Goal: Task Accomplishment & Management: Use online tool/utility

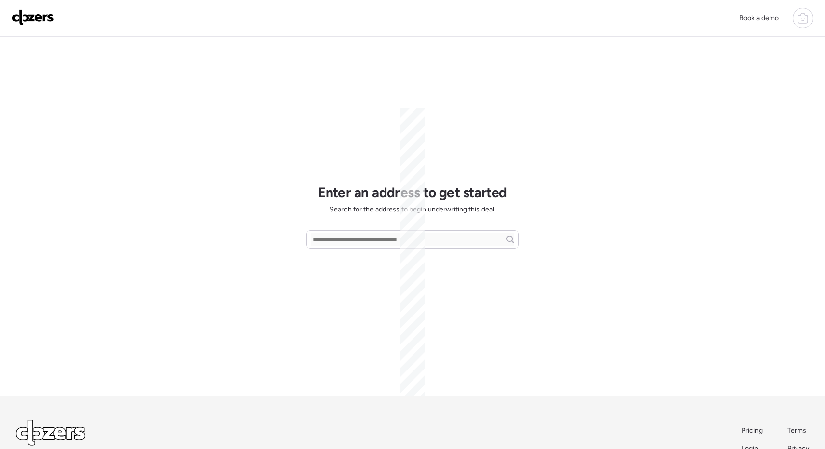
click at [340, 233] on div at bounding box center [412, 239] width 212 height 19
click at [364, 245] on input "text" at bounding box center [412, 240] width 203 height 14
paste input "**********"
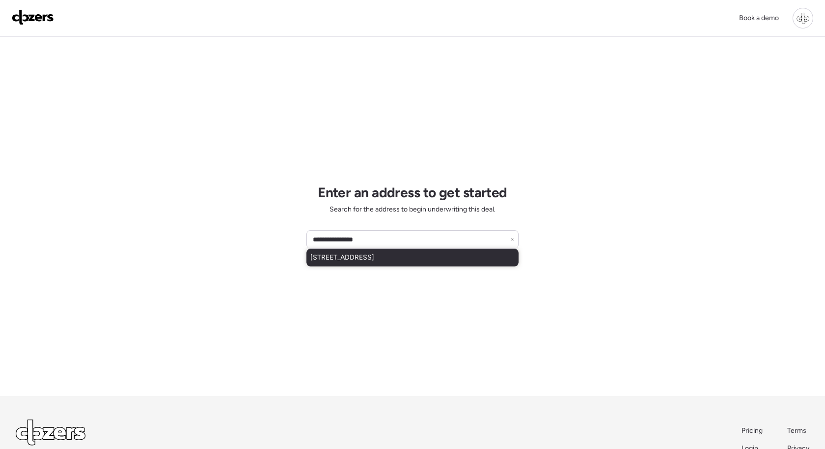
click at [364, 262] on span "[STREET_ADDRESS]" at bounding box center [342, 258] width 64 height 10
type input "**********"
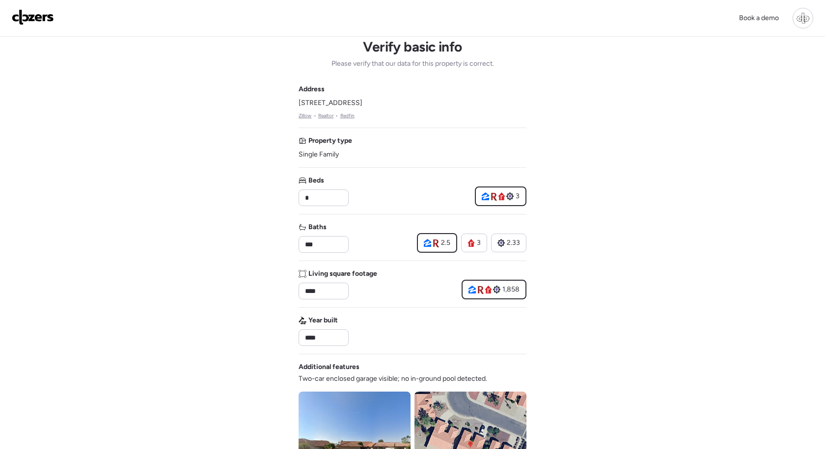
scroll to position [8, 0]
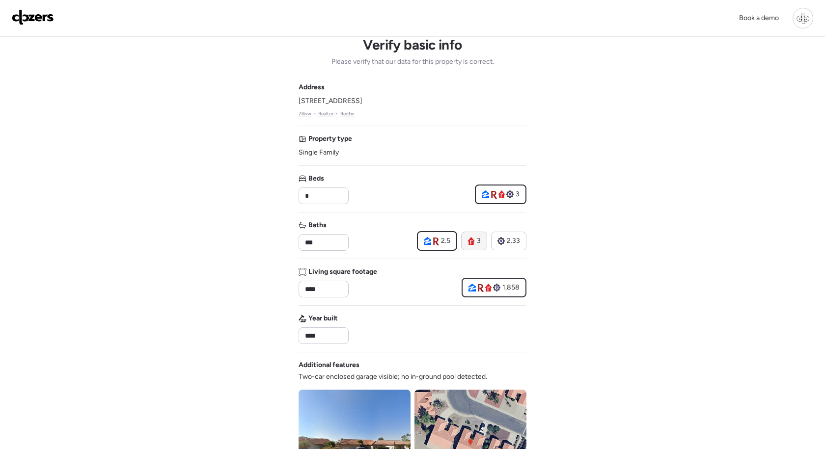
click at [474, 243] on icon at bounding box center [470, 241] width 7 height 8
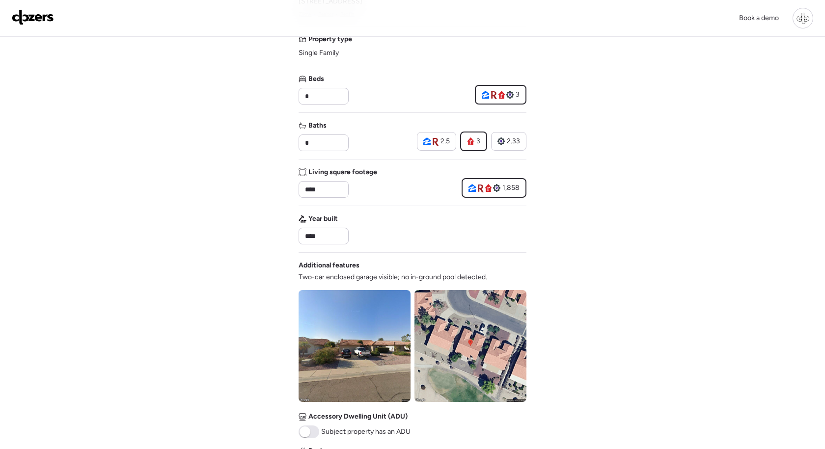
scroll to position [110, 0]
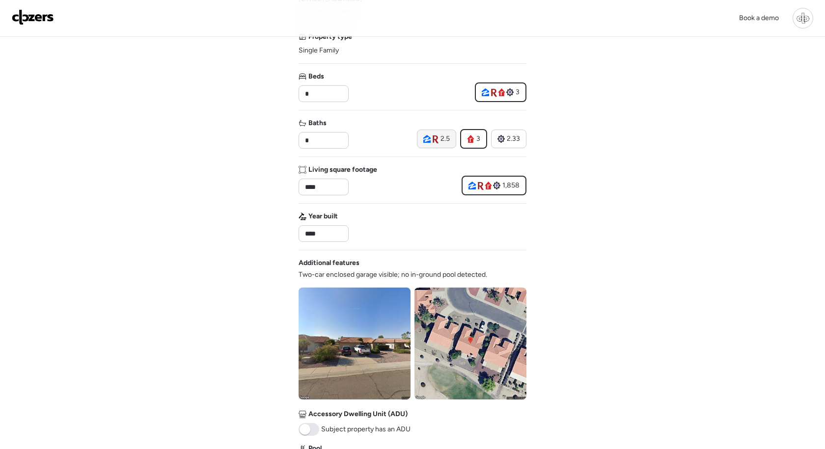
click at [443, 142] on span "2.5" at bounding box center [444, 139] width 9 height 10
type input "***"
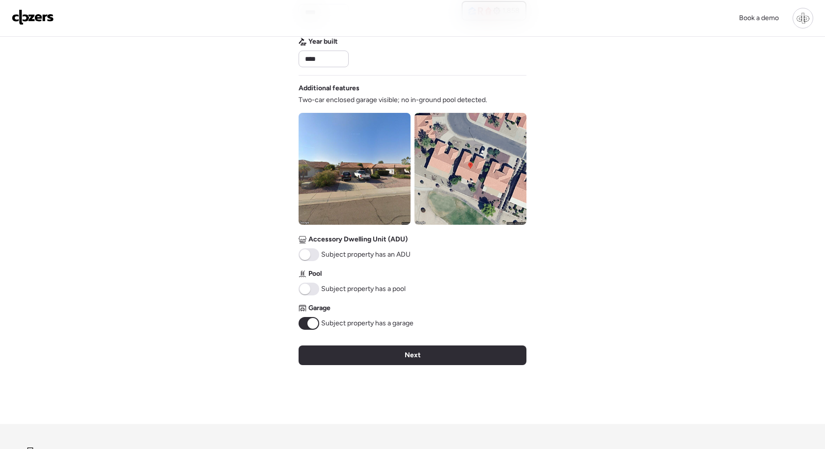
scroll to position [317, 0]
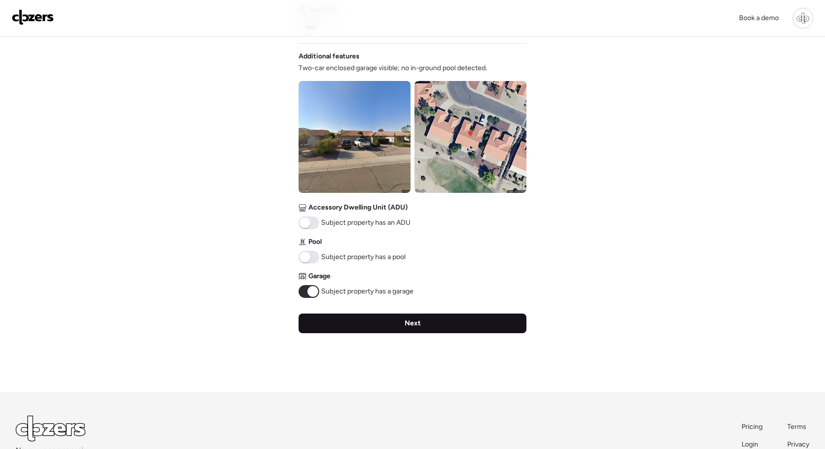
click at [425, 320] on div "Next" at bounding box center [413, 324] width 228 height 20
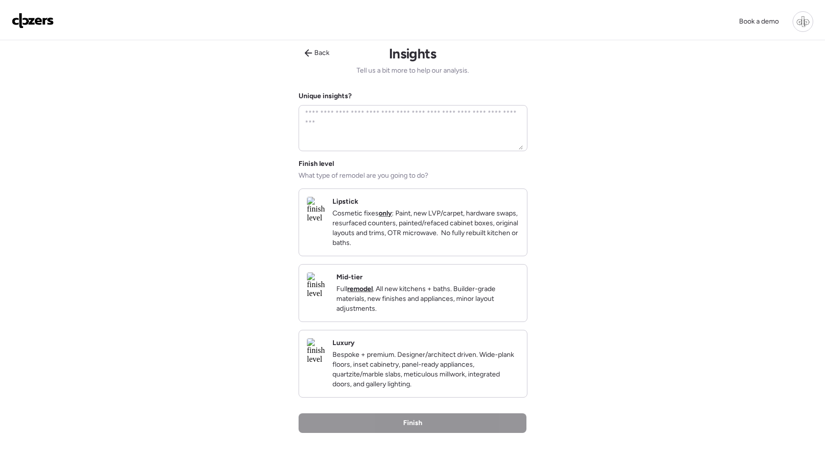
scroll to position [0, 0]
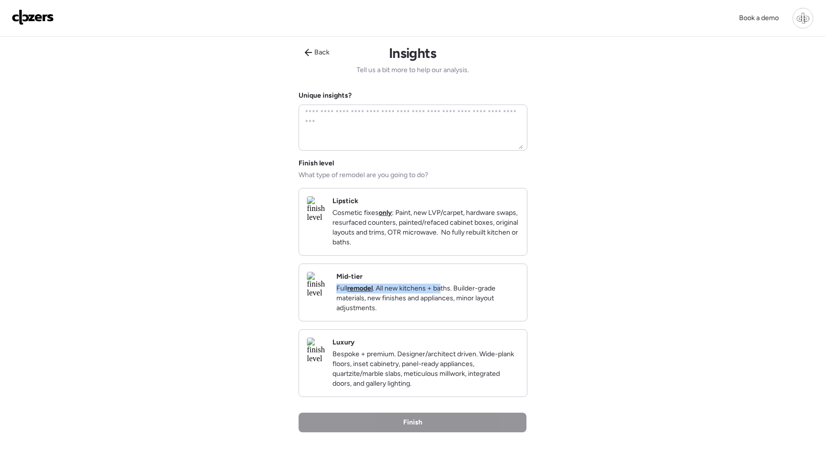
click at [472, 294] on p "Full remodel . All new kitchens + baths. Builder-grade materials, new finishes …" at bounding box center [427, 298] width 183 height 29
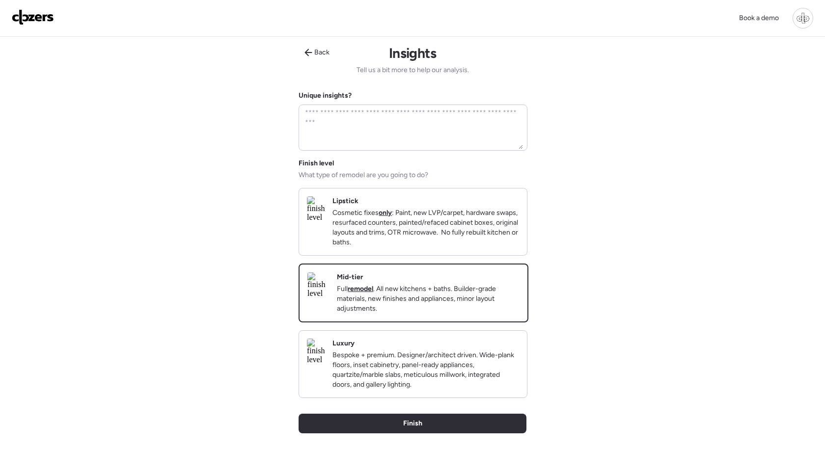
click at [438, 429] on div "Back Insights Tell us a bit more to help our analysis. Unique insights? Finish …" at bounding box center [413, 265] width 228 height 456
click at [433, 434] on div "Finish" at bounding box center [413, 424] width 228 height 20
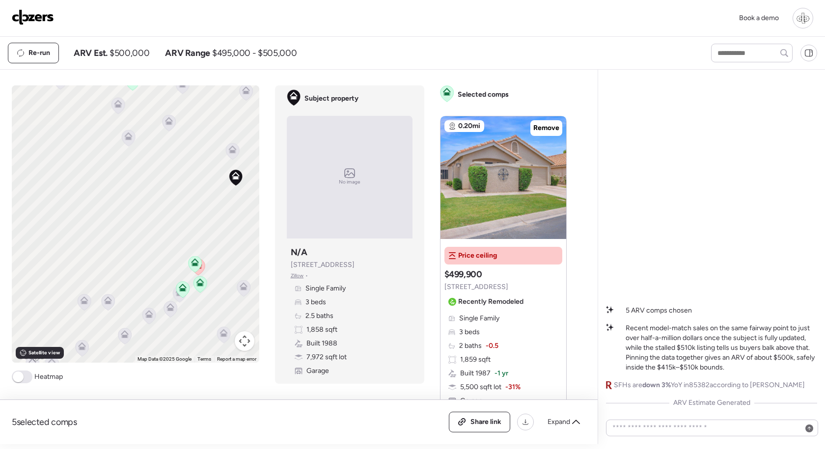
drag, startPoint x: 133, startPoint y: 239, endPoint x: 261, endPoint y: 242, distance: 128.7
click at [261, 242] on div "To activate drag with keyboard, press Alt + Enter. Once in keyboard drag state,…" at bounding box center [293, 264] width 563 height 359
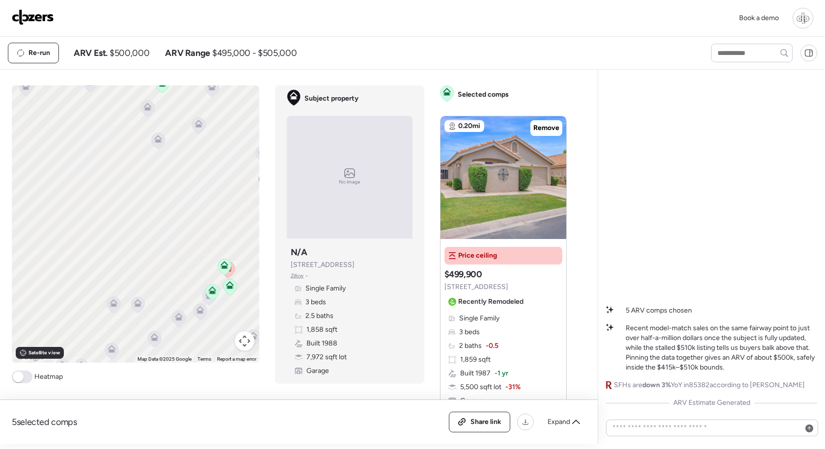
click at [24, 380] on span at bounding box center [22, 377] width 21 height 13
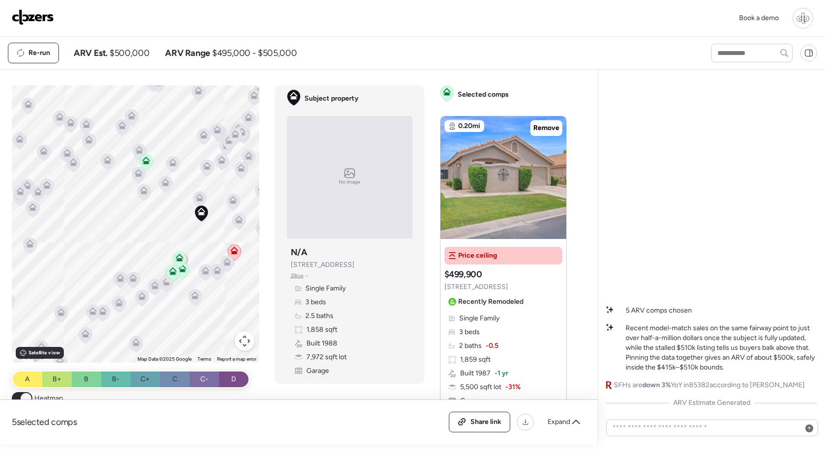
drag, startPoint x: 229, startPoint y: 232, endPoint x: 168, endPoint y: 223, distance: 61.0
click at [168, 223] on div "To activate drag with keyboard, press Alt + Enter. Once in keyboard drag state,…" at bounding box center [135, 223] width 247 height 277
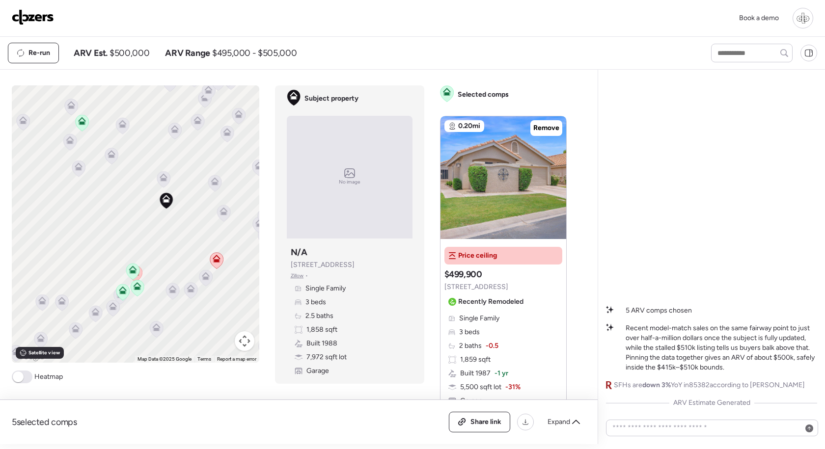
click at [140, 286] on icon at bounding box center [137, 286] width 8 height 8
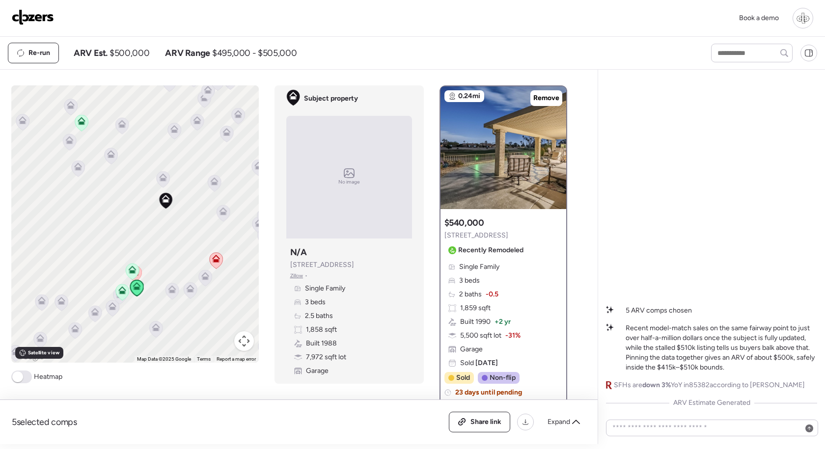
click at [133, 269] on icon at bounding box center [132, 270] width 8 height 8
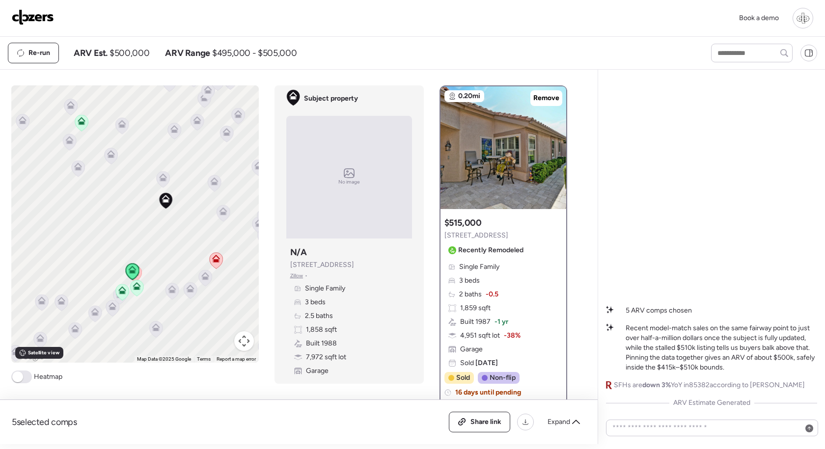
click at [123, 293] on icon at bounding box center [122, 292] width 6 height 3
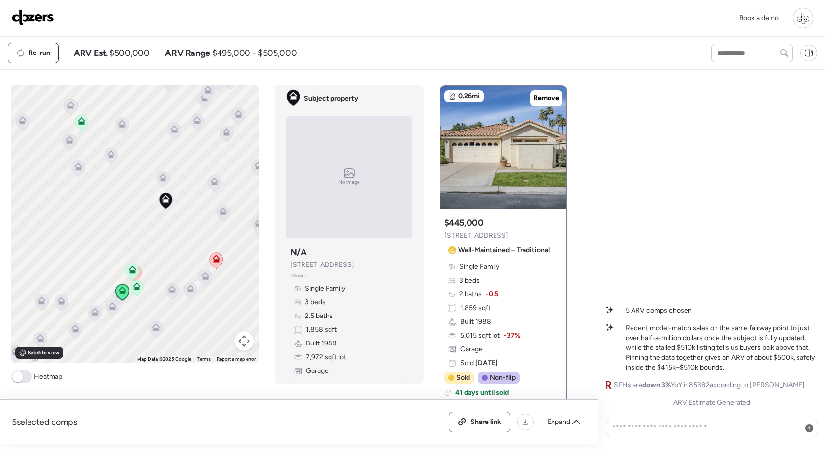
click at [131, 274] on icon at bounding box center [132, 272] width 13 height 16
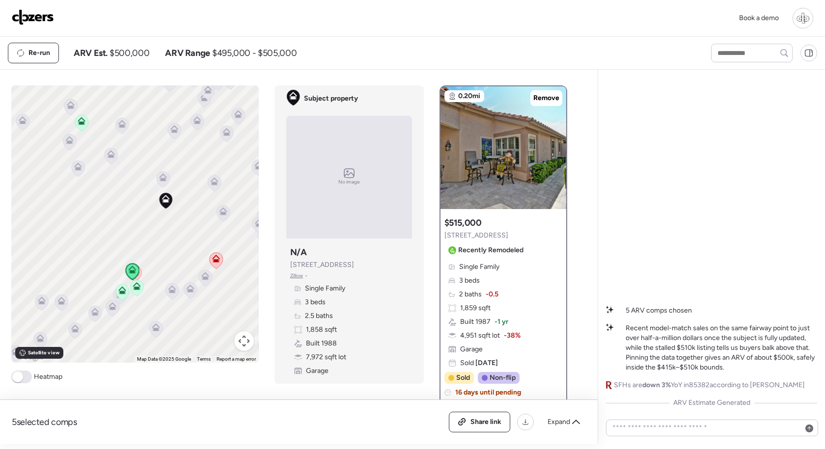
click at [136, 290] on icon at bounding box center [136, 288] width 6 height 3
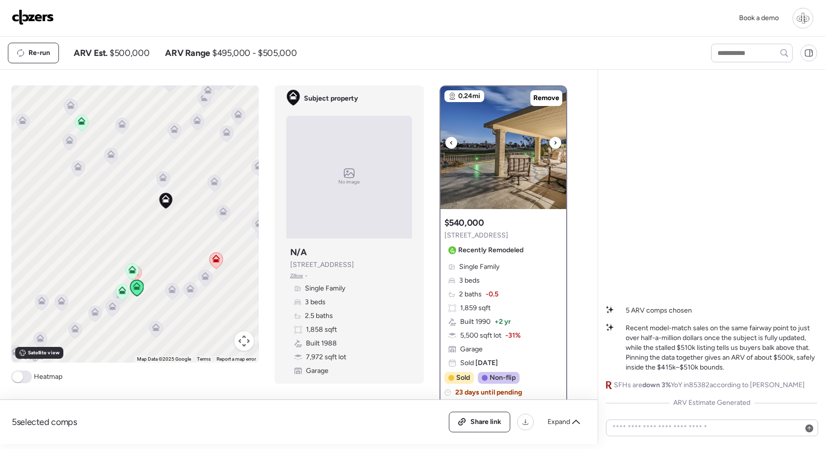
click at [557, 144] on icon at bounding box center [555, 143] width 4 height 12
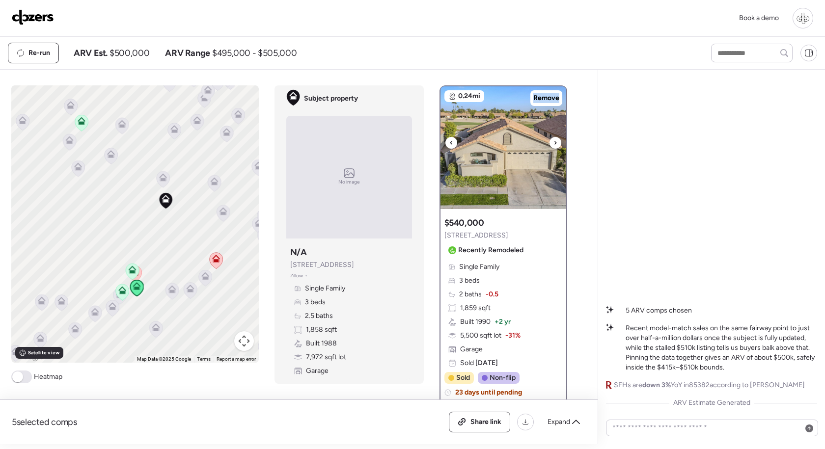
click at [557, 144] on icon at bounding box center [555, 143] width 4 height 12
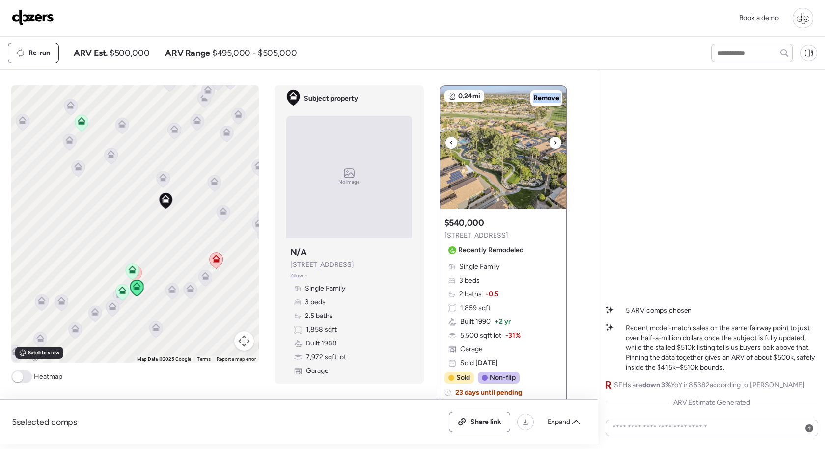
click at [557, 144] on icon at bounding box center [555, 143] width 4 height 12
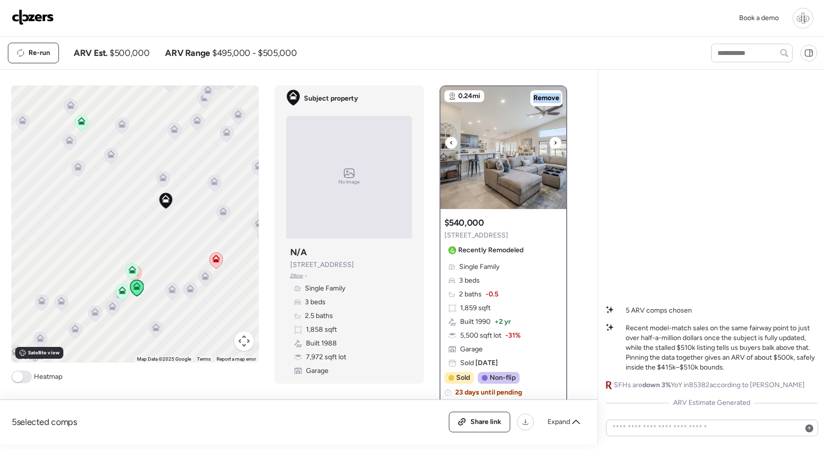
click at [557, 144] on icon at bounding box center [555, 143] width 4 height 12
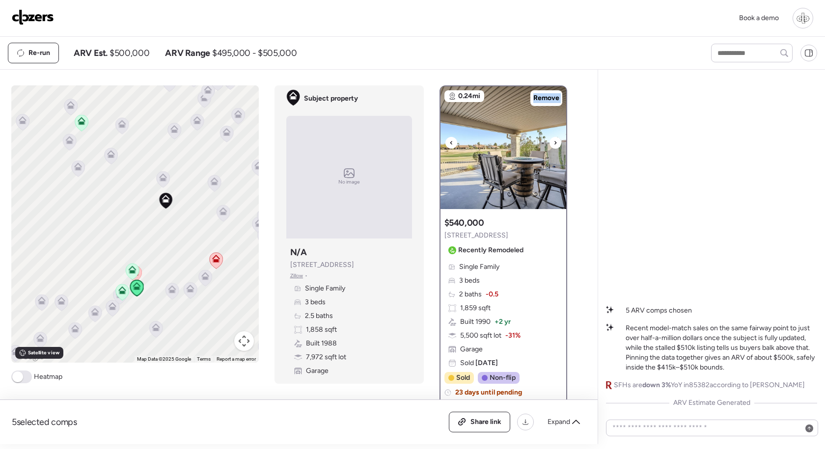
click at [557, 144] on icon at bounding box center [555, 143] width 4 height 12
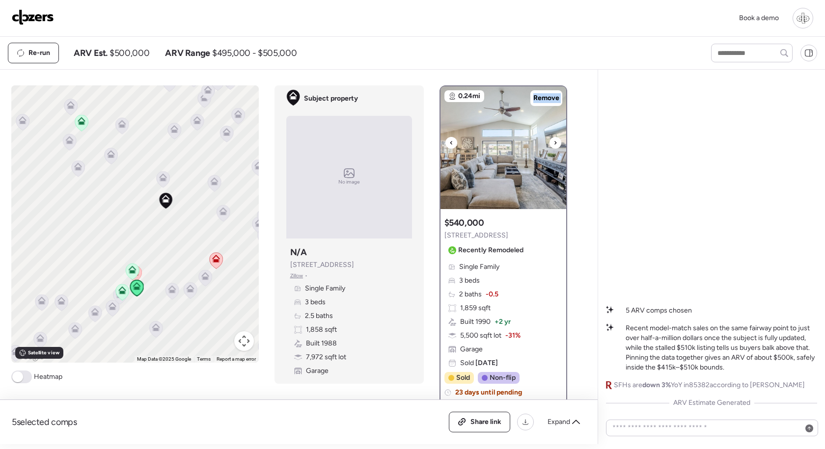
click at [557, 144] on icon at bounding box center [555, 143] width 4 height 12
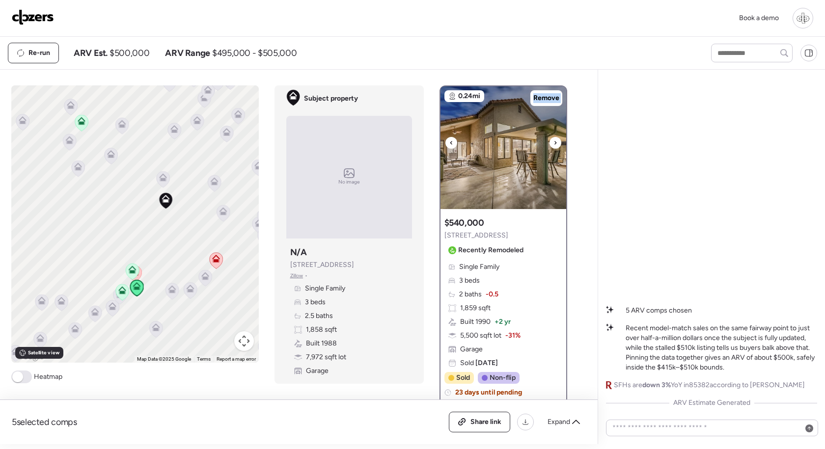
click at [557, 144] on icon at bounding box center [555, 143] width 4 height 12
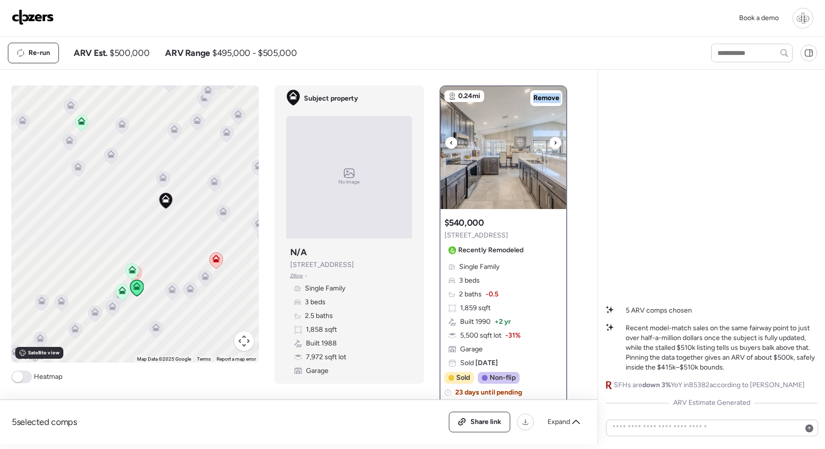
click at [557, 144] on icon at bounding box center [555, 143] width 4 height 12
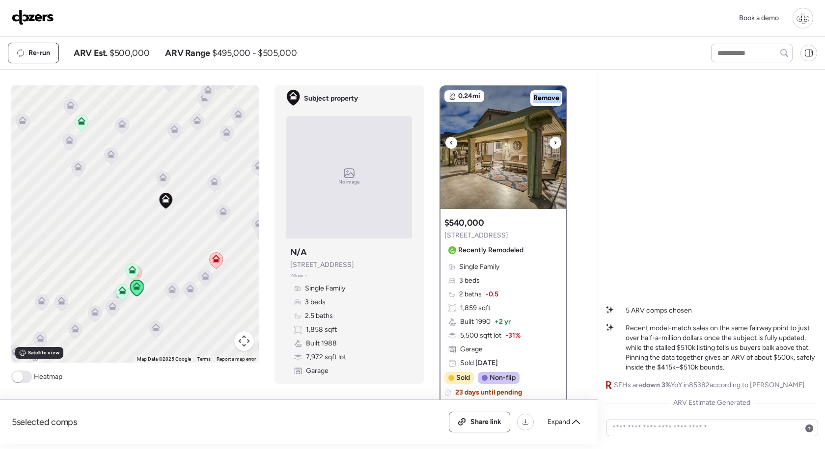
click at [557, 144] on icon at bounding box center [555, 143] width 4 height 12
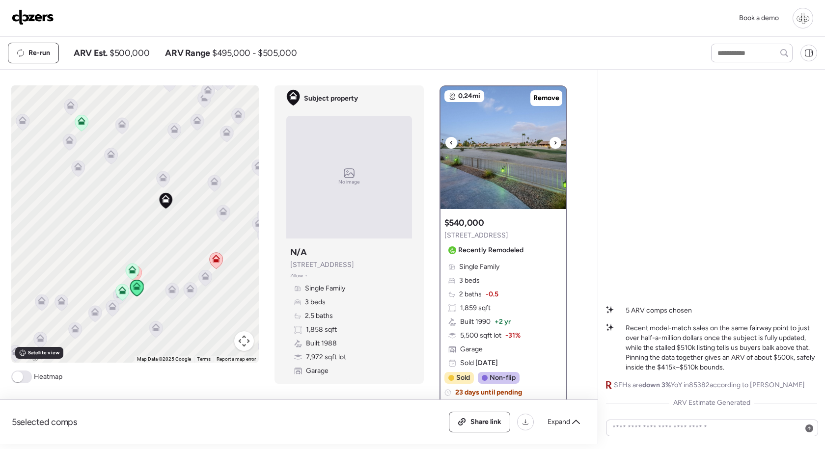
click at [557, 144] on icon at bounding box center [555, 143] width 4 height 12
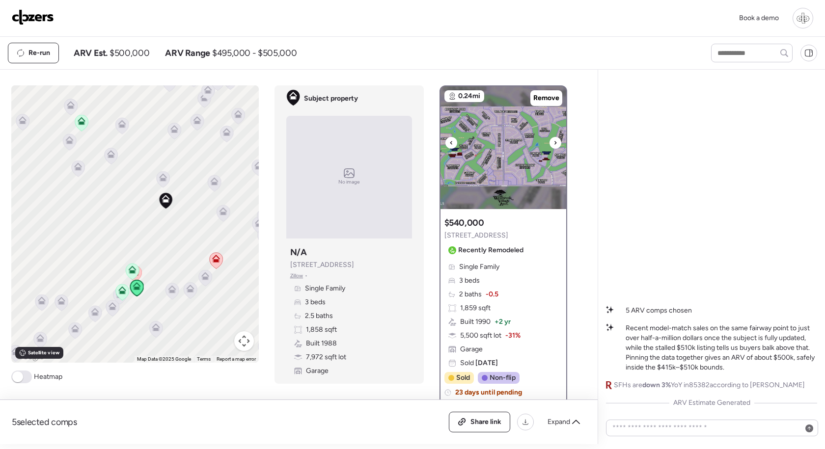
click at [450, 145] on icon at bounding box center [451, 143] width 4 height 12
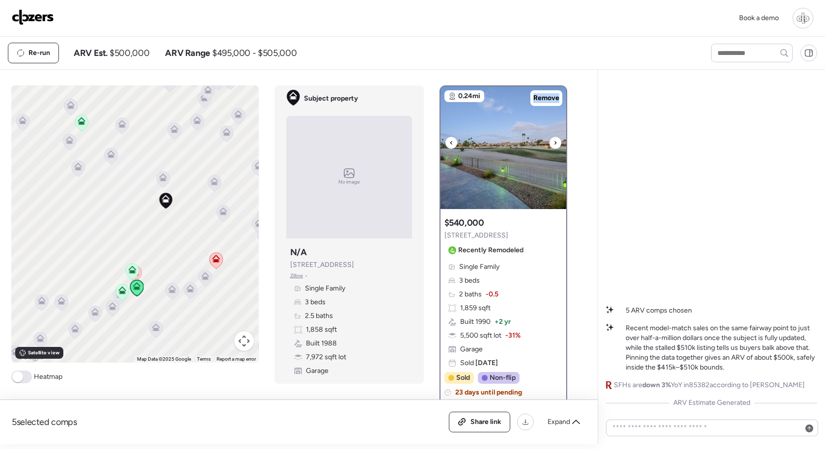
click at [450, 145] on icon at bounding box center [451, 143] width 4 height 12
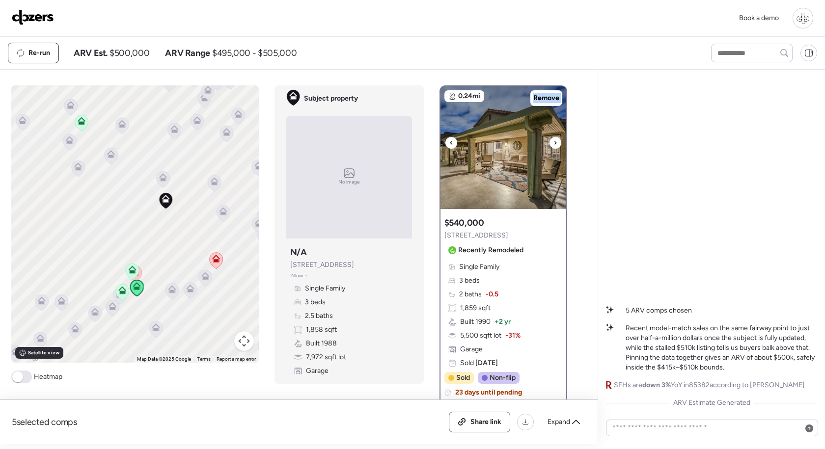
click at [450, 145] on icon at bounding box center [451, 143] width 4 height 12
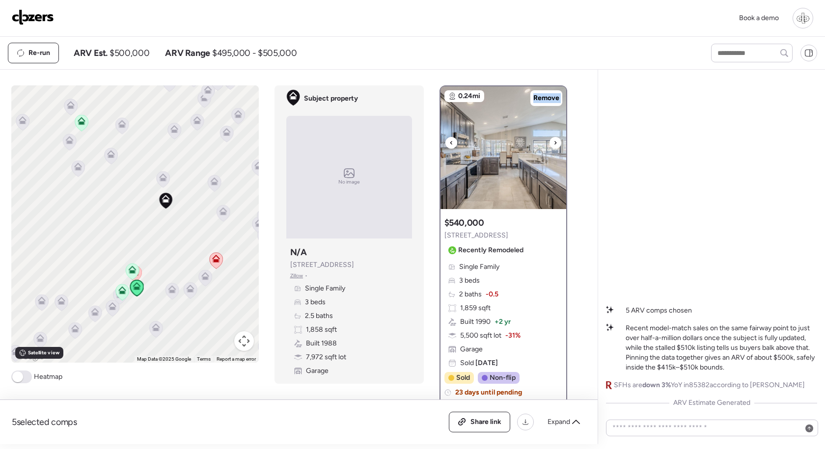
click at [450, 145] on icon at bounding box center [451, 143] width 4 height 12
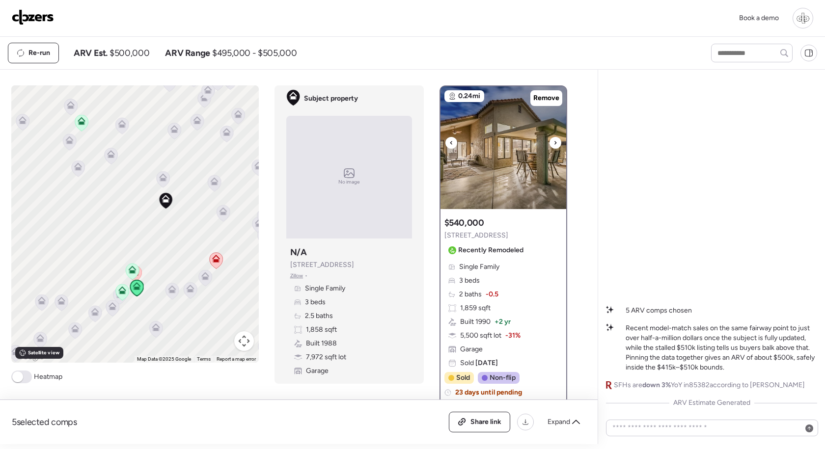
click at [450, 145] on icon at bounding box center [451, 143] width 4 height 12
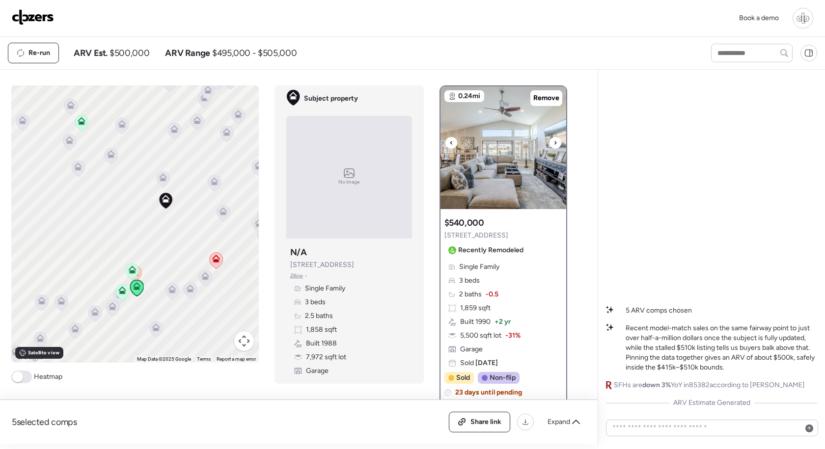
click at [450, 145] on icon at bounding box center [451, 143] width 4 height 12
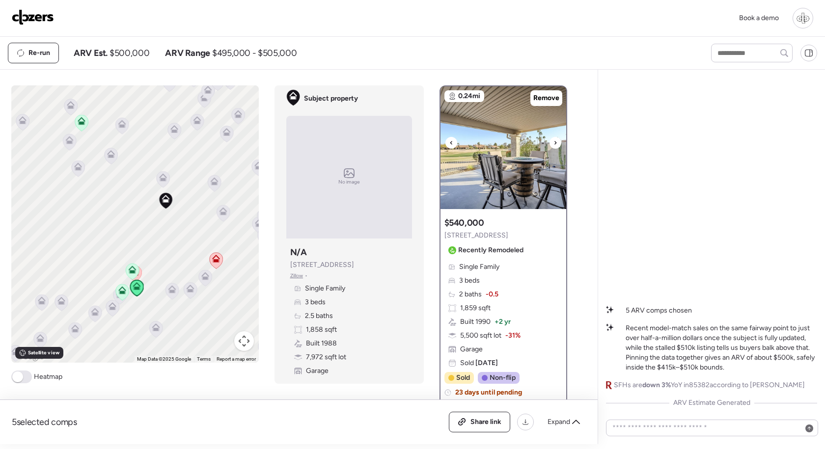
click at [450, 145] on icon at bounding box center [451, 143] width 4 height 12
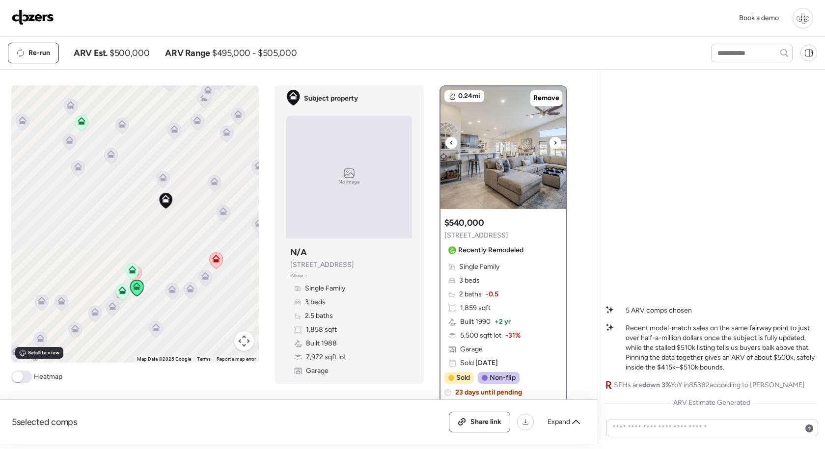
click at [450, 145] on icon at bounding box center [451, 143] width 4 height 12
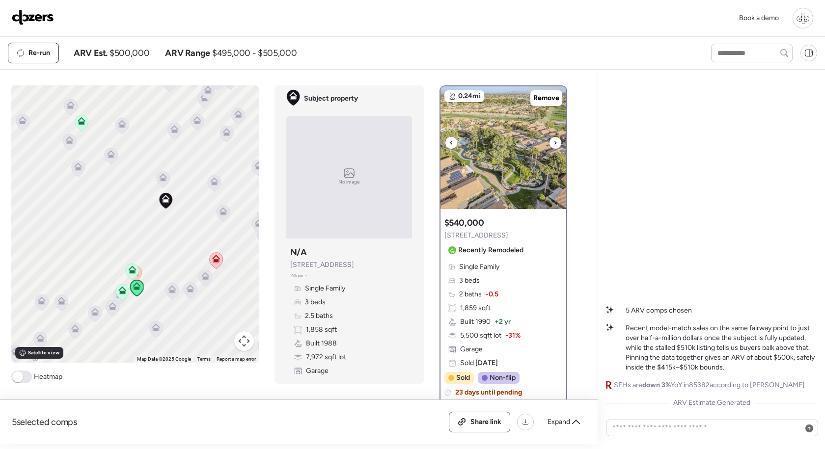
click at [450, 145] on icon at bounding box center [451, 143] width 4 height 12
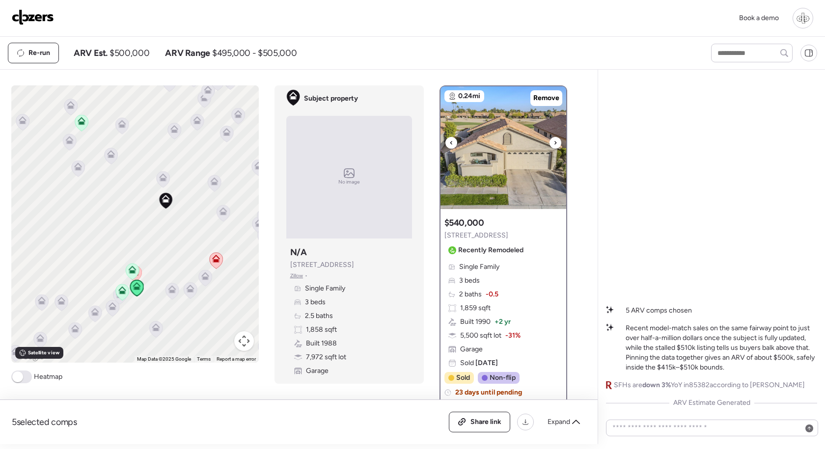
click at [450, 145] on icon at bounding box center [451, 143] width 4 height 12
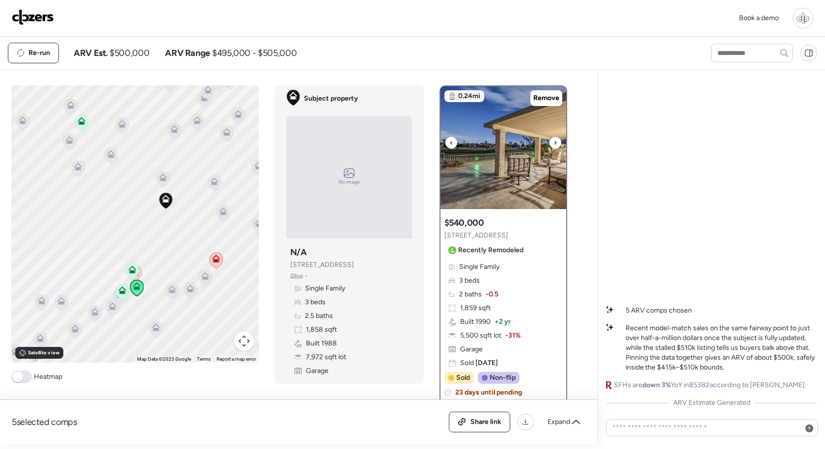
click at [556, 142] on icon at bounding box center [555, 143] width 4 height 12
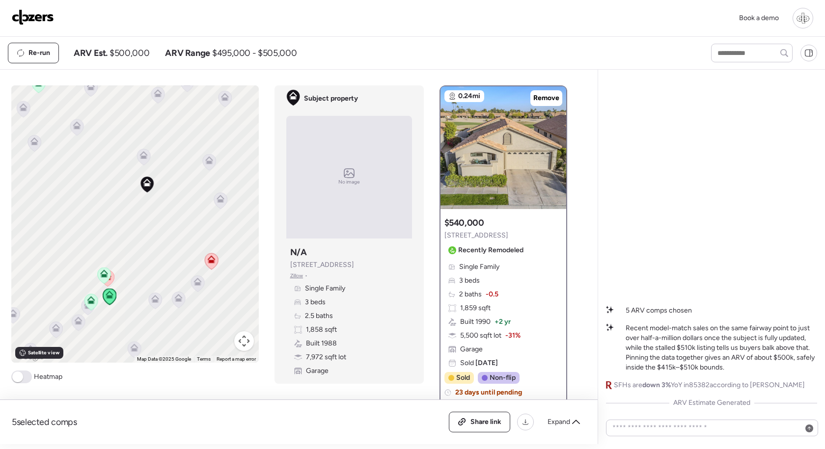
click at [26, 381] on span at bounding box center [21, 377] width 21 height 13
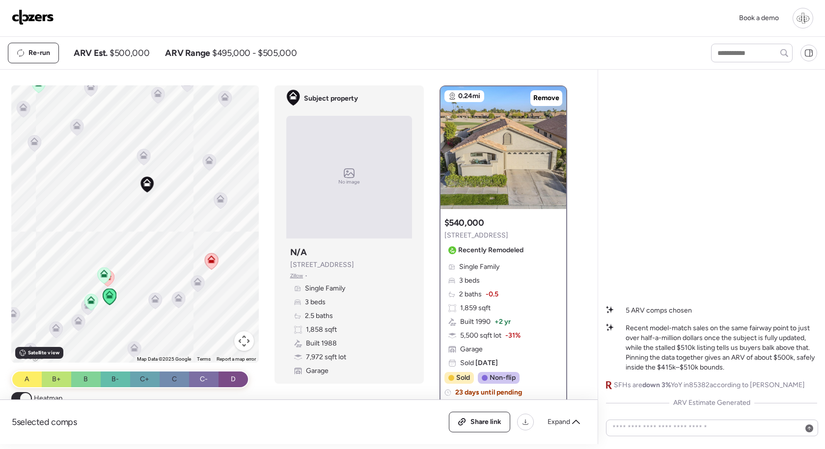
click at [18, 392] on div "A B+ B B- C+ C C- D Heatmap" at bounding box center [134, 388] width 247 height 34
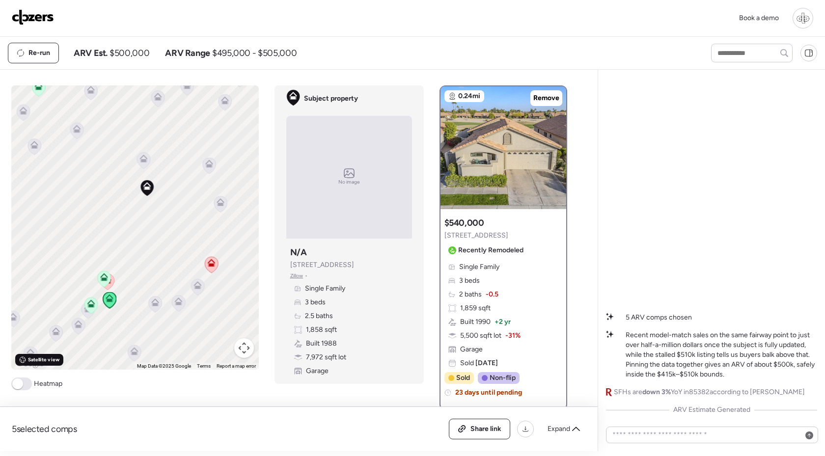
click at [37, 361] on span "Satellite view" at bounding box center [43, 360] width 31 height 8
click at [32, 357] on span "Road view" at bounding box center [40, 360] width 24 height 8
click at [50, 362] on span "Satellite view" at bounding box center [43, 360] width 31 height 8
click at [50, 362] on span "Road view" at bounding box center [40, 360] width 24 height 8
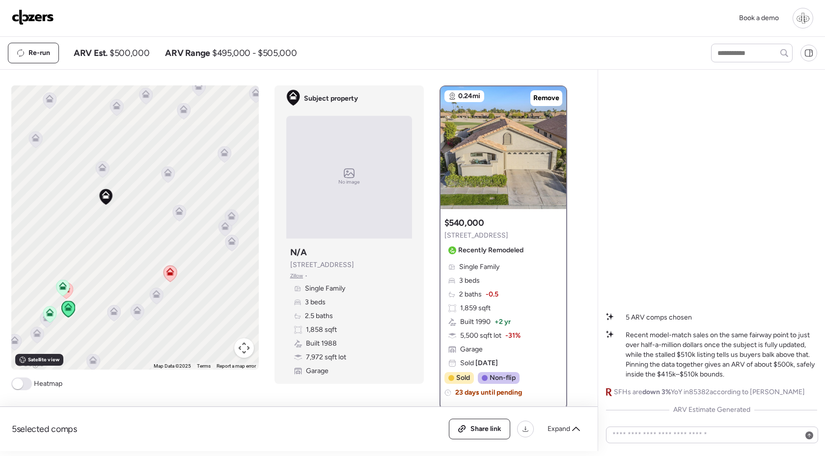
drag, startPoint x: 176, startPoint y: 306, endPoint x: 105, endPoint y: 331, distance: 74.8
click at [105, 331] on div "To navigate, press the arrow keys. To activate drag with keyboard, press Alt + …" at bounding box center [134, 227] width 247 height 284
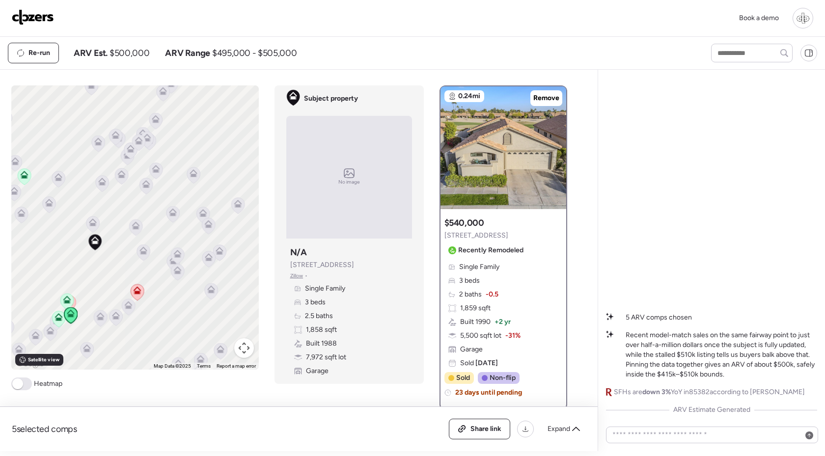
click at [156, 173] on icon at bounding box center [156, 169] width 8 height 8
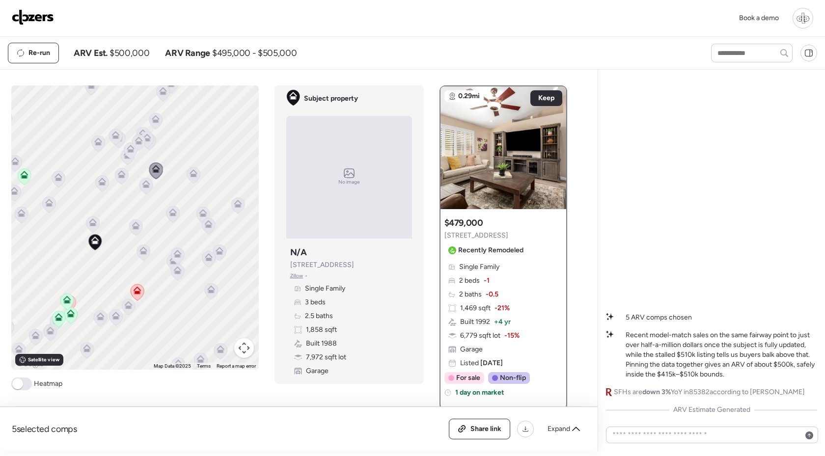
click at [143, 193] on icon at bounding box center [146, 186] width 14 height 17
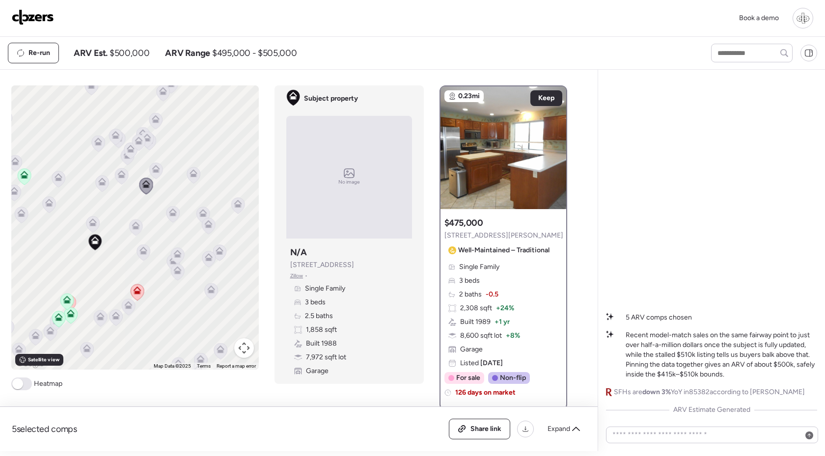
click at [154, 166] on icon at bounding box center [156, 169] width 8 height 8
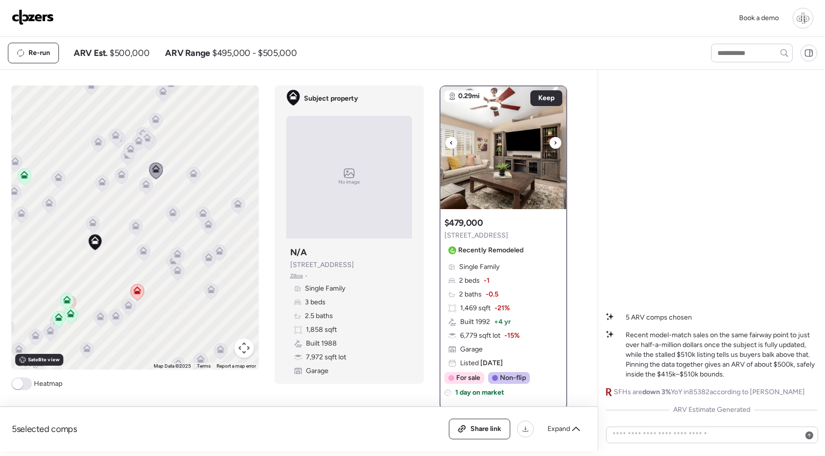
click at [552, 143] on div at bounding box center [555, 143] width 12 height 12
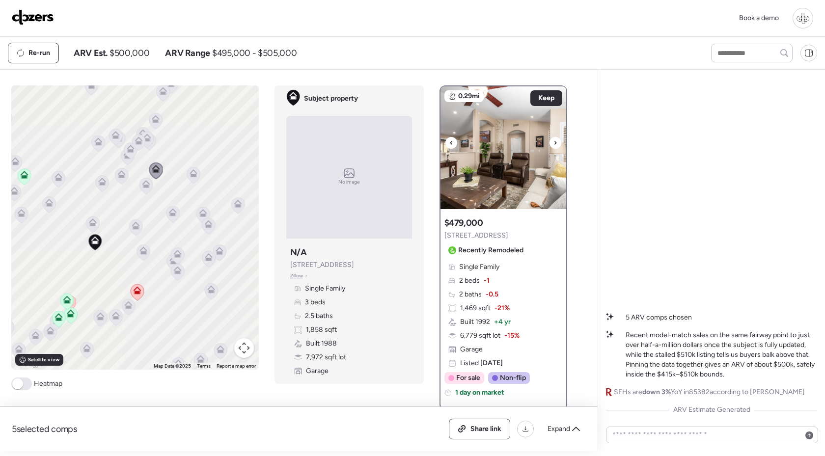
click at [553, 147] on icon at bounding box center [555, 143] width 4 height 12
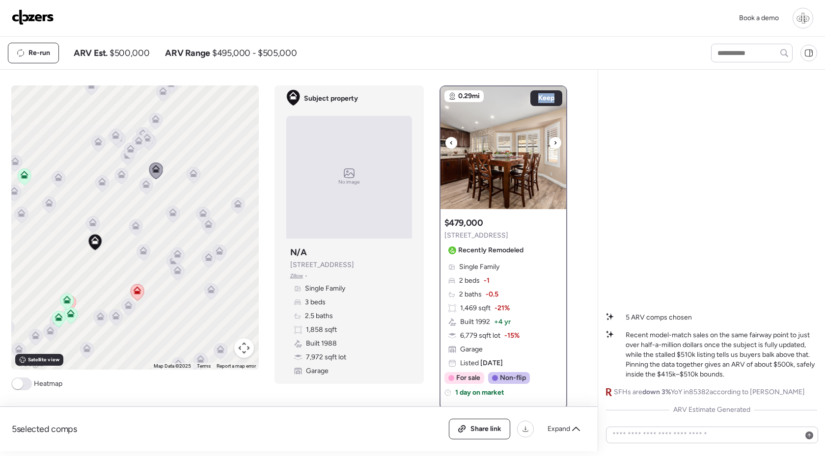
click at [553, 147] on icon at bounding box center [555, 143] width 4 height 12
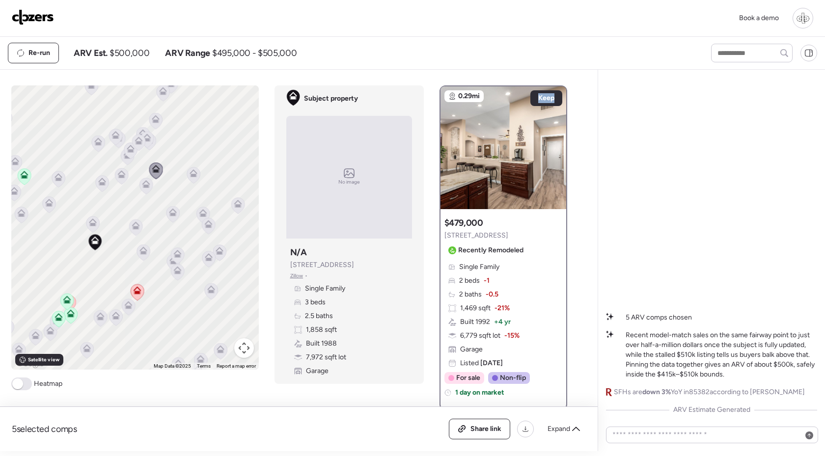
click at [125, 176] on icon at bounding box center [121, 176] width 13 height 16
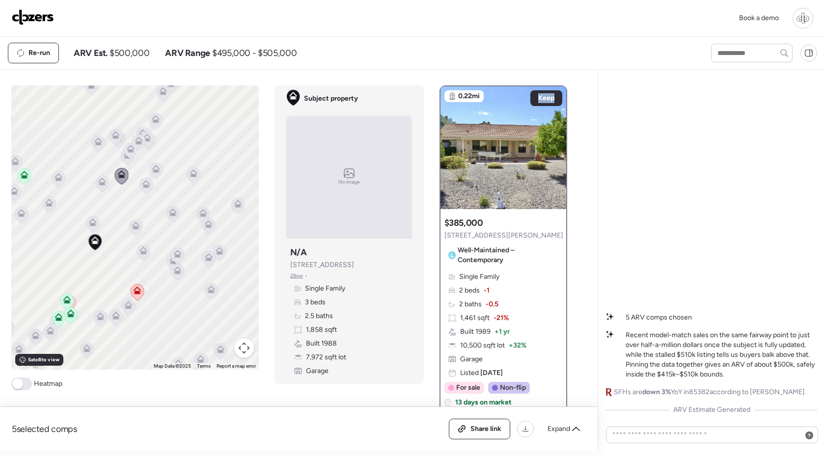
click at [136, 148] on icon at bounding box center [138, 143] width 13 height 16
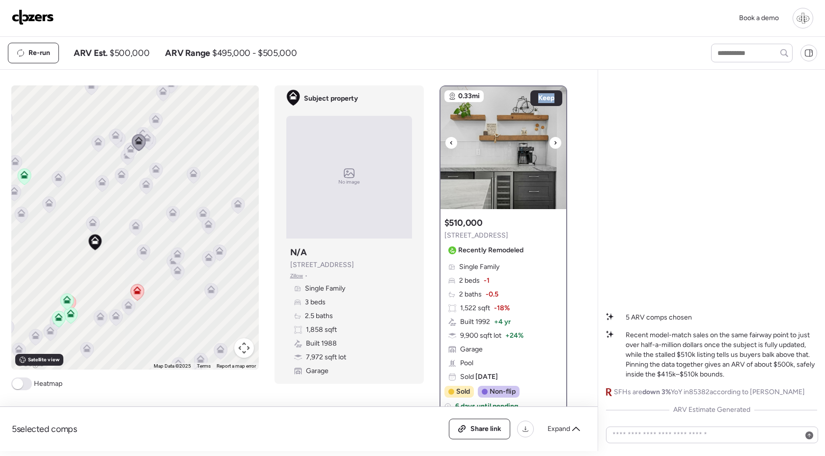
click at [500, 193] on img at bounding box center [503, 147] width 126 height 123
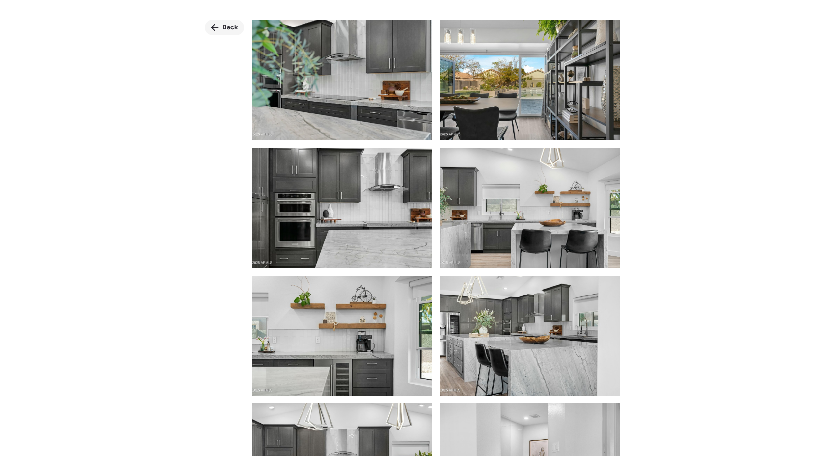
click at [229, 27] on span "Back" at bounding box center [230, 28] width 16 height 10
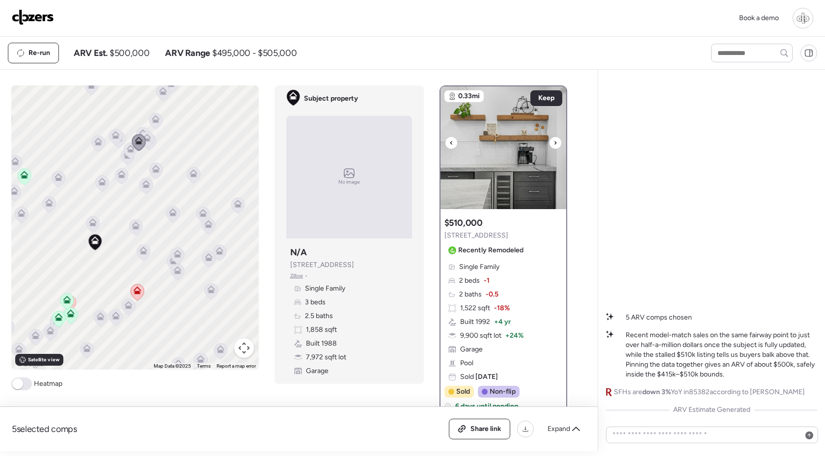
click at [495, 186] on img at bounding box center [503, 147] width 126 height 123
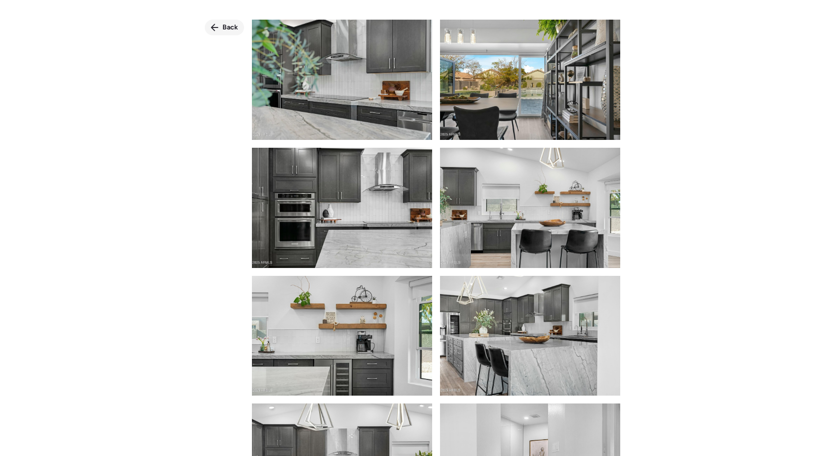
click at [230, 30] on span "Back" at bounding box center [230, 28] width 16 height 10
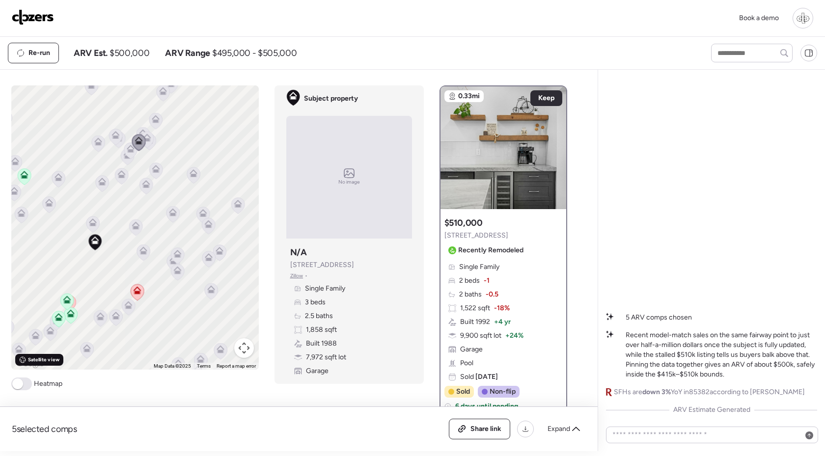
click at [31, 358] on span "Satellite view" at bounding box center [43, 360] width 31 height 8
click at [31, 356] on span "Road view" at bounding box center [40, 360] width 24 height 8
click at [506, 149] on img at bounding box center [503, 147] width 126 height 123
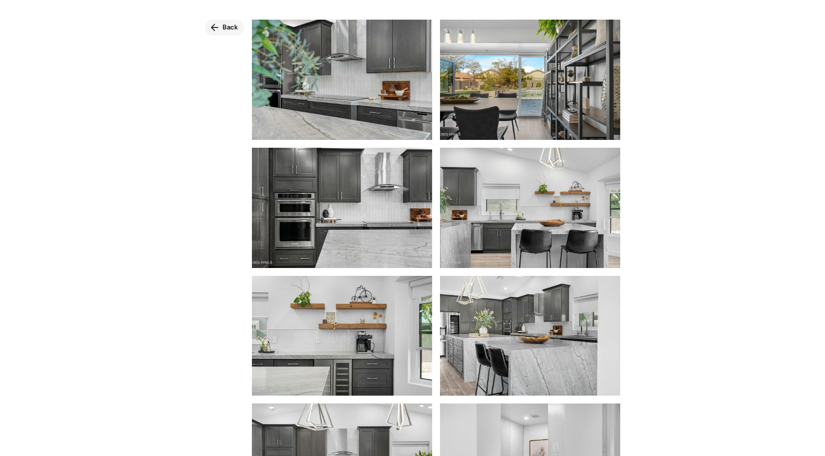
click at [224, 32] on span "Back" at bounding box center [230, 28] width 16 height 10
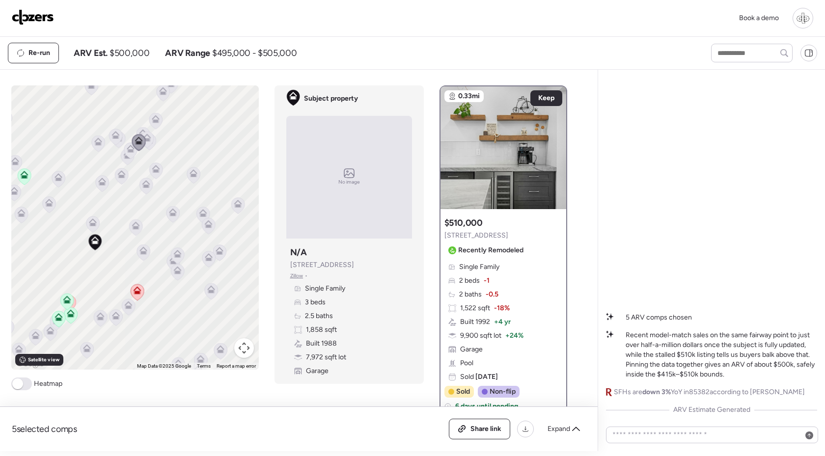
click at [124, 158] on icon at bounding box center [131, 150] width 14 height 17
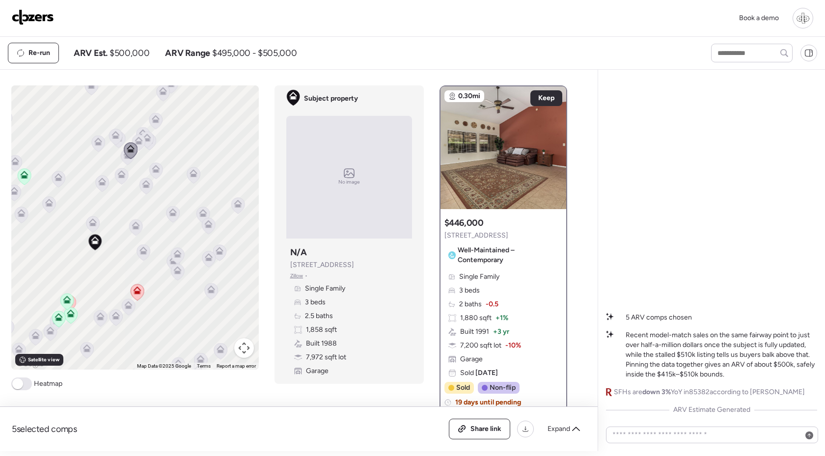
click at [111, 131] on icon at bounding box center [115, 137] width 13 height 16
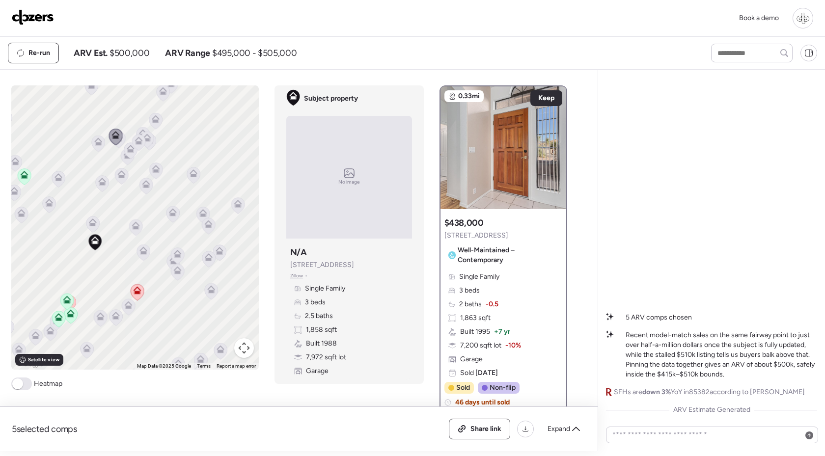
click at [98, 149] on icon at bounding box center [97, 144] width 13 height 16
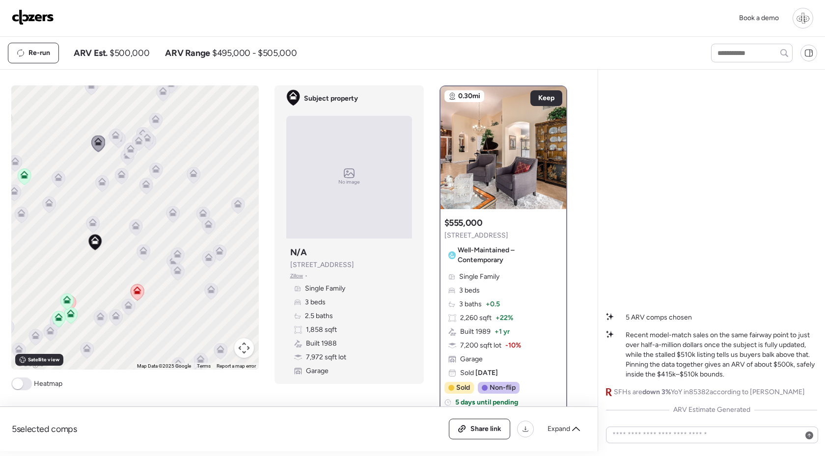
click at [120, 177] on icon at bounding box center [121, 176] width 6 height 3
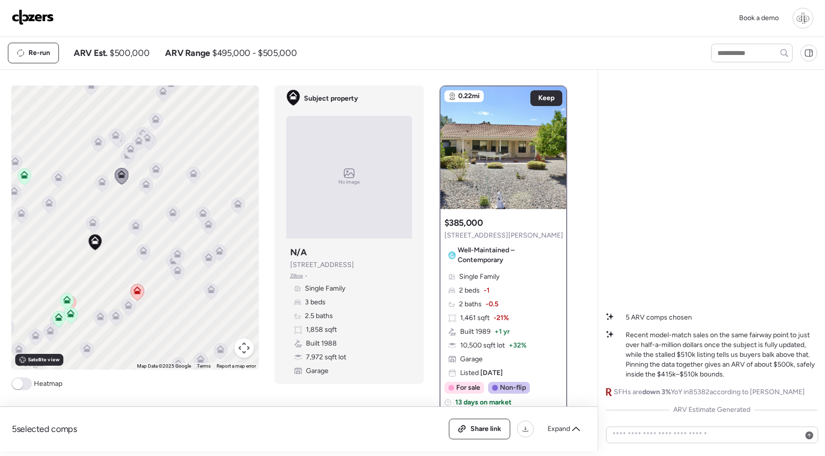
click at [98, 184] on icon at bounding box center [102, 182] width 8 height 8
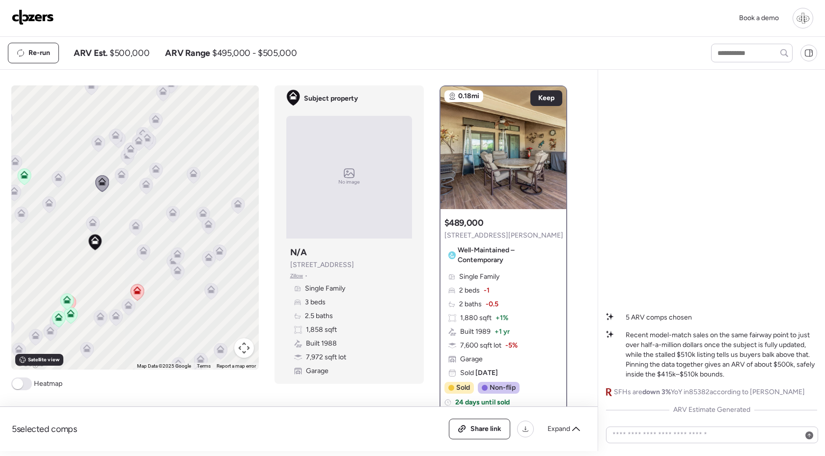
click at [145, 184] on icon at bounding box center [146, 184] width 8 height 8
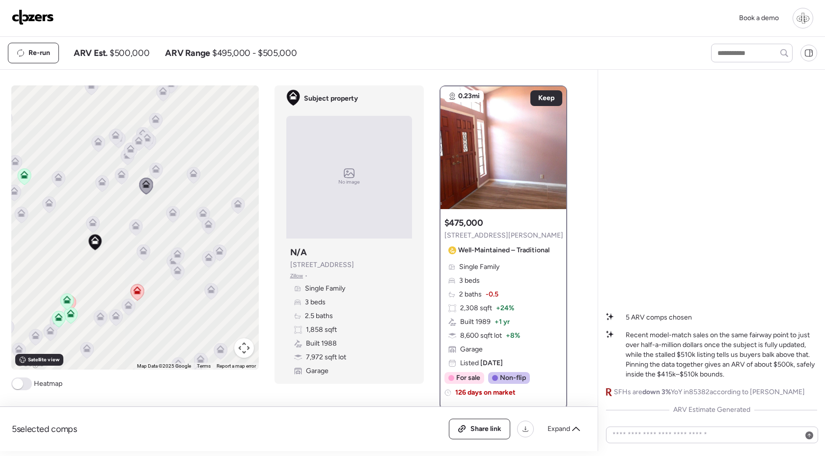
click at [161, 165] on icon at bounding box center [156, 171] width 14 height 17
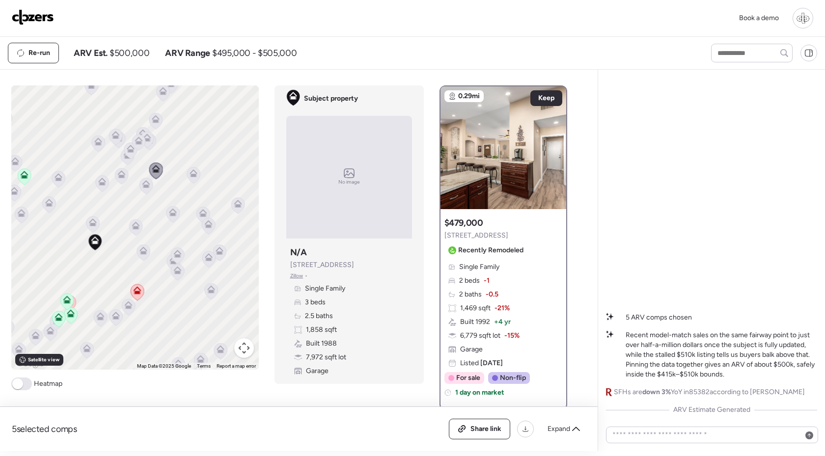
click at [124, 174] on icon at bounding box center [120, 172] width 7 height 4
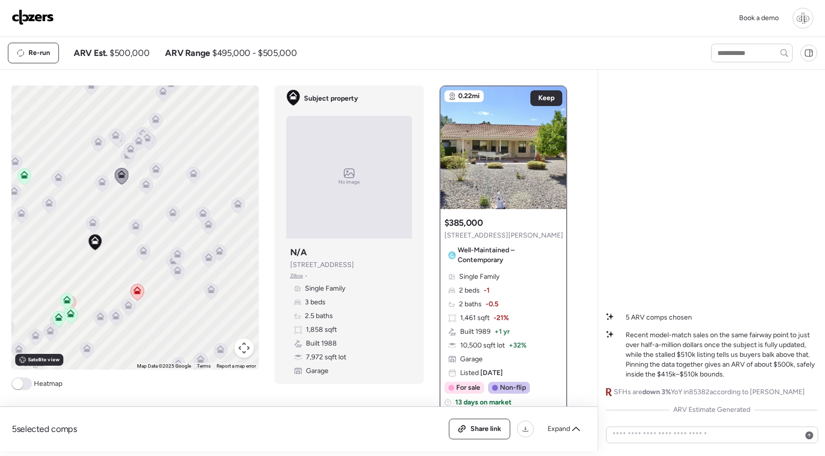
click at [60, 180] on icon at bounding box center [58, 179] width 6 height 3
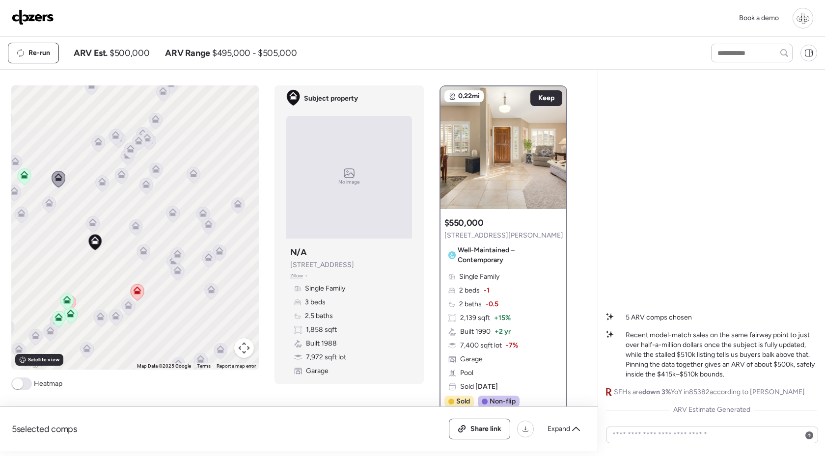
click at [142, 133] on icon at bounding box center [147, 139] width 14 height 17
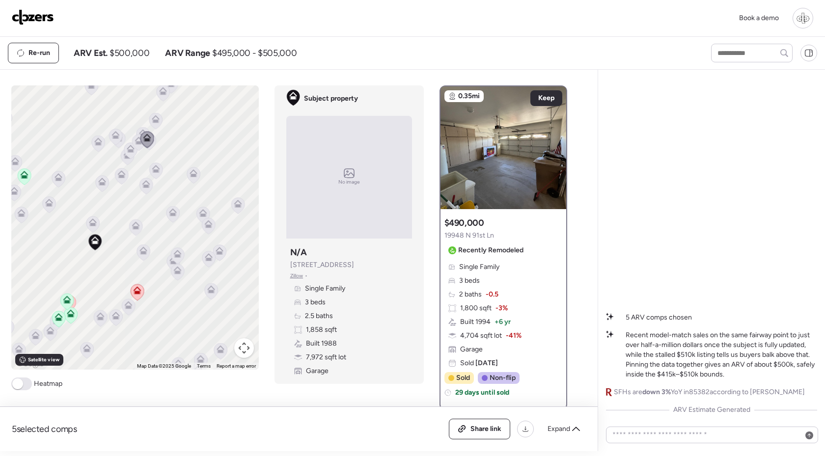
click at [175, 212] on icon at bounding box center [172, 210] width 7 height 4
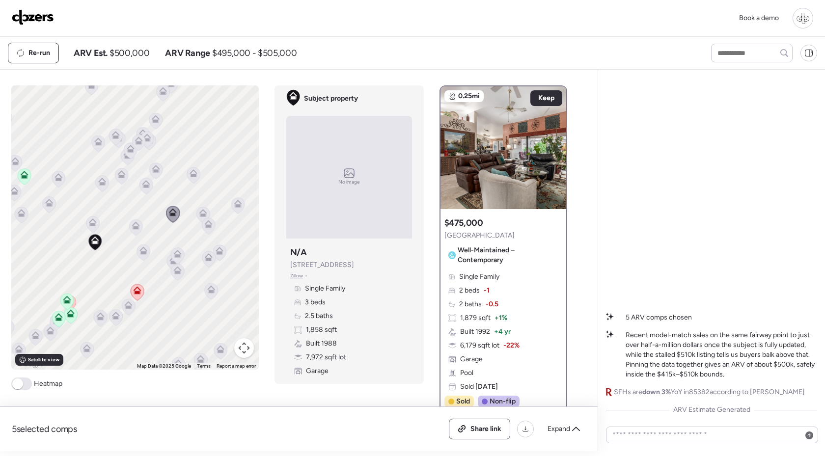
click at [126, 234] on div "To activate drag with keyboard, press Alt + Enter. Once in keyboard drag state,…" at bounding box center [134, 227] width 247 height 284
click at [135, 229] on icon at bounding box center [135, 227] width 6 height 3
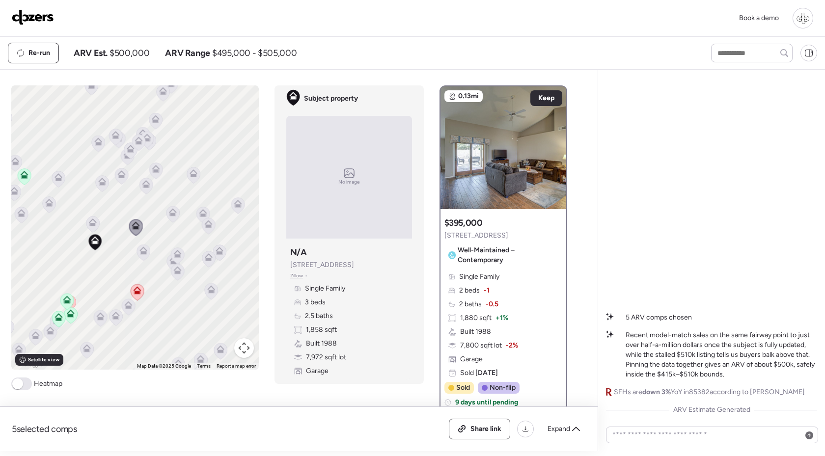
click at [149, 254] on icon at bounding box center [142, 253] width 13 height 16
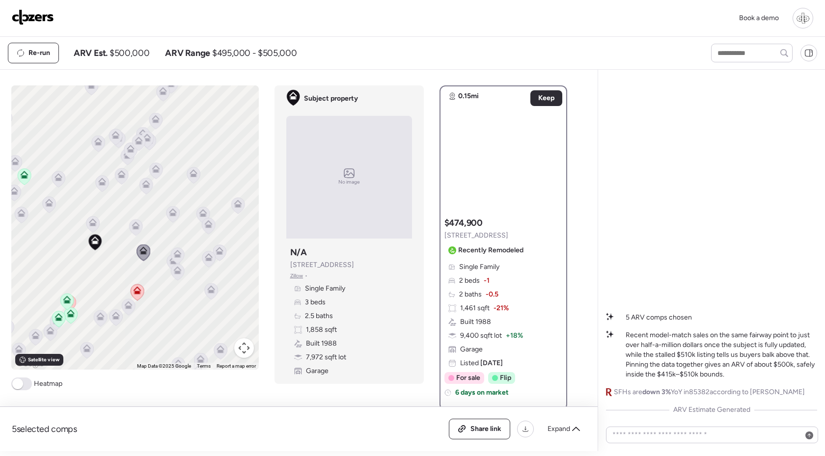
click at [180, 251] on icon at bounding box center [177, 254] width 8 height 8
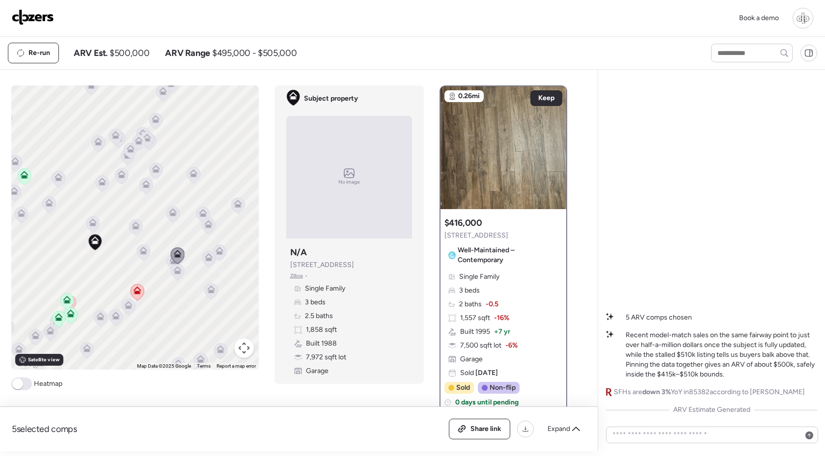
click at [95, 224] on icon at bounding box center [93, 222] width 8 height 8
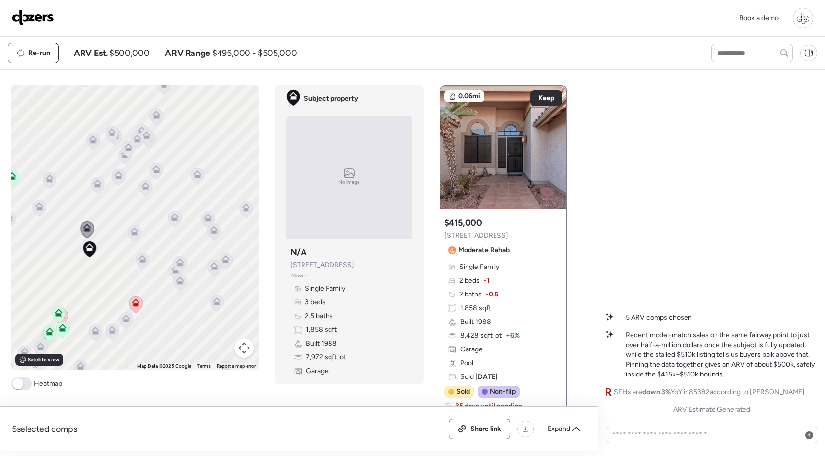
click at [198, 175] on icon at bounding box center [197, 174] width 8 height 8
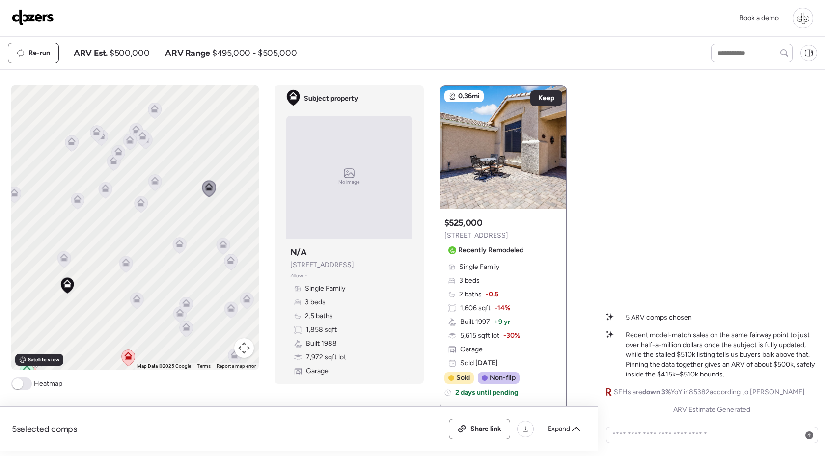
click at [149, 143] on icon at bounding box center [145, 141] width 13 height 16
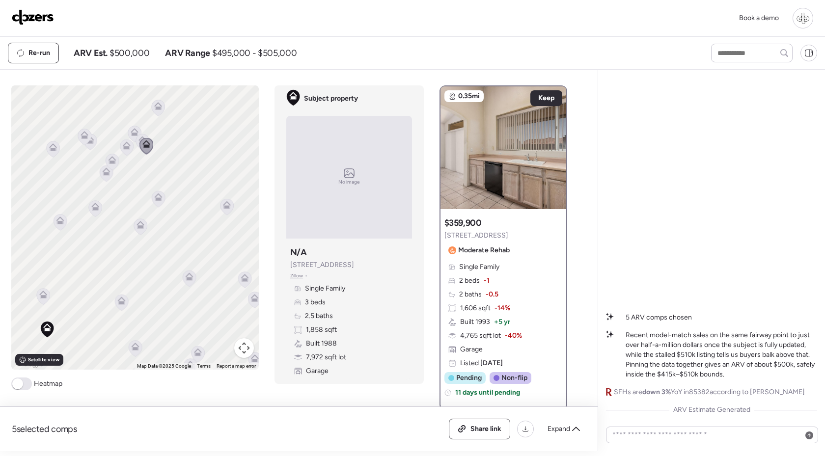
click at [129, 136] on icon at bounding box center [134, 134] width 13 height 16
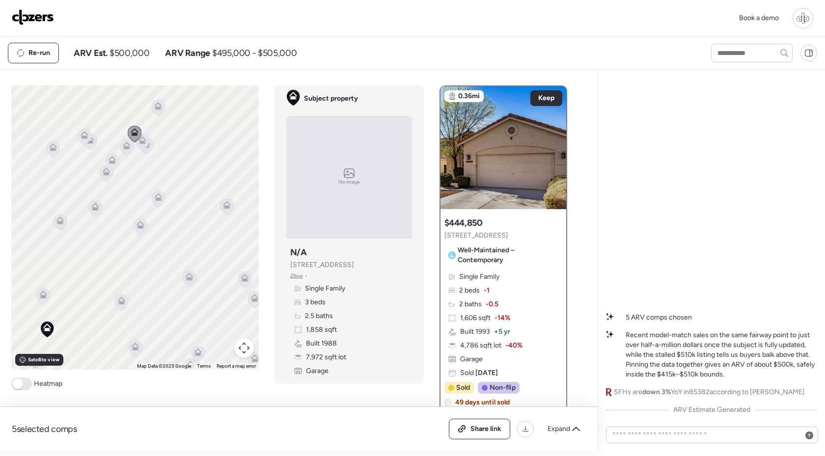
click at [141, 140] on icon at bounding box center [142, 140] width 8 height 8
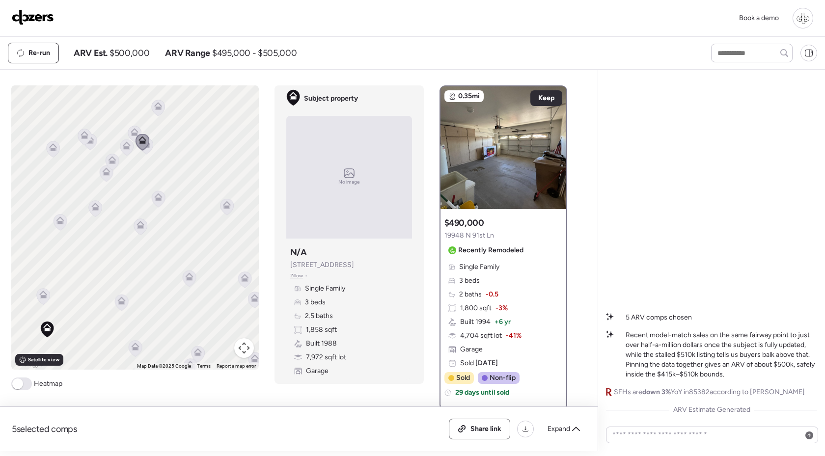
click at [136, 132] on icon at bounding box center [135, 132] width 8 height 8
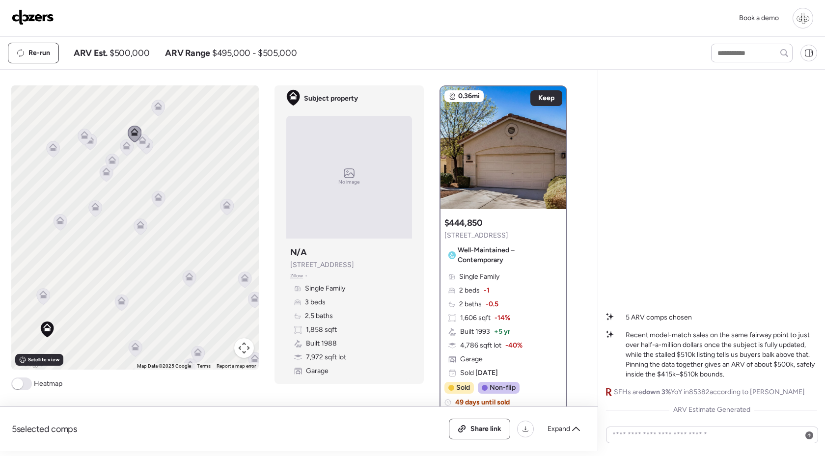
click at [116, 152] on div "To activate drag with keyboard, press Alt + Enter. Once in keyboard drag state,…" at bounding box center [134, 227] width 247 height 284
click at [126, 151] on icon at bounding box center [126, 147] width 13 height 16
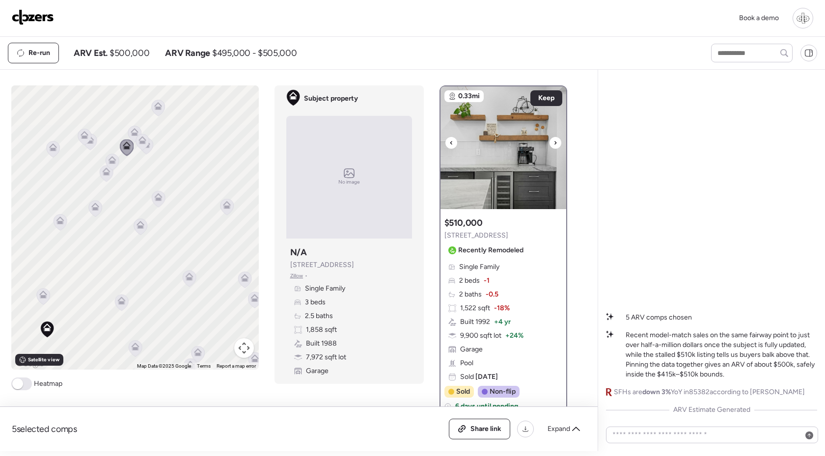
click at [552, 149] on img at bounding box center [503, 147] width 126 height 123
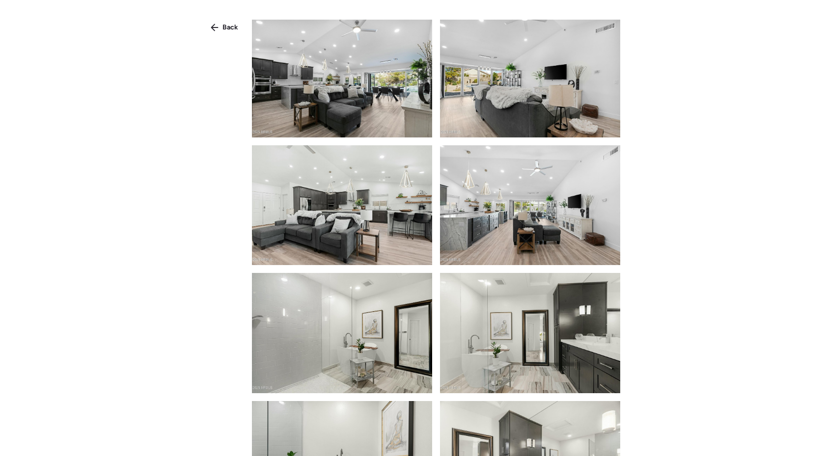
scroll to position [2071, 0]
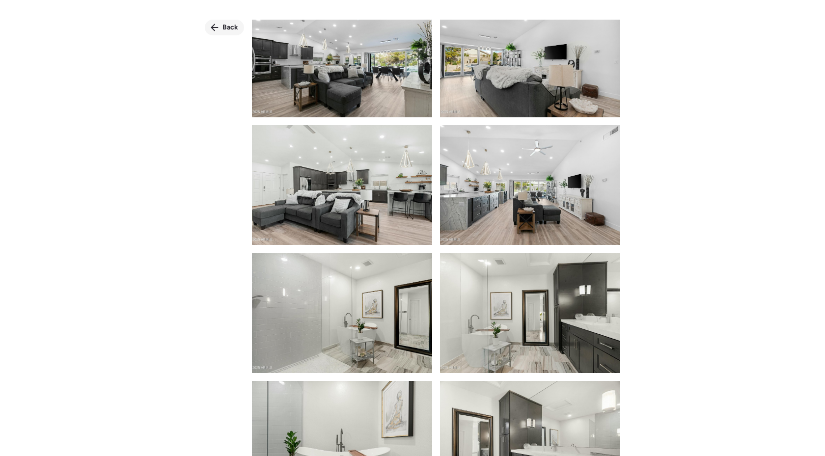
click at [224, 27] on span "Back" at bounding box center [230, 28] width 16 height 10
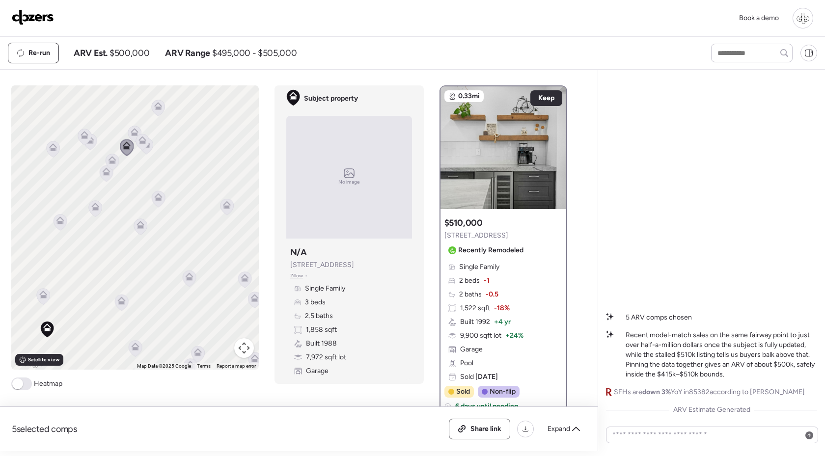
click at [105, 183] on div at bounding box center [106, 174] width 14 height 18
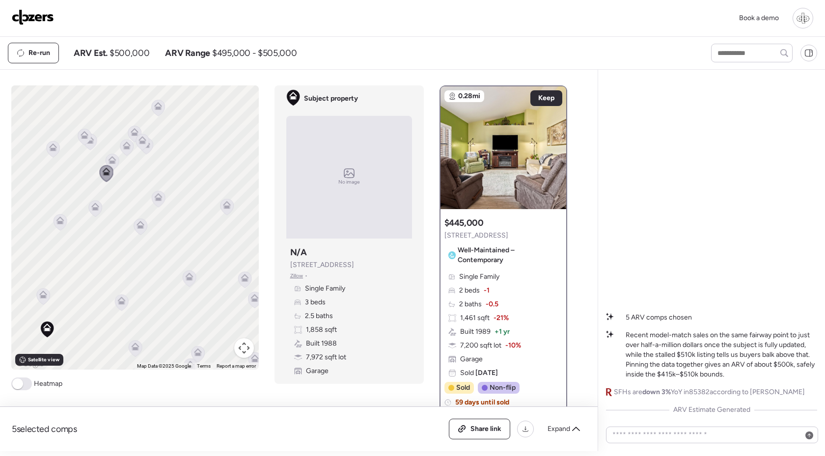
click at [60, 224] on icon at bounding box center [60, 221] width 8 height 8
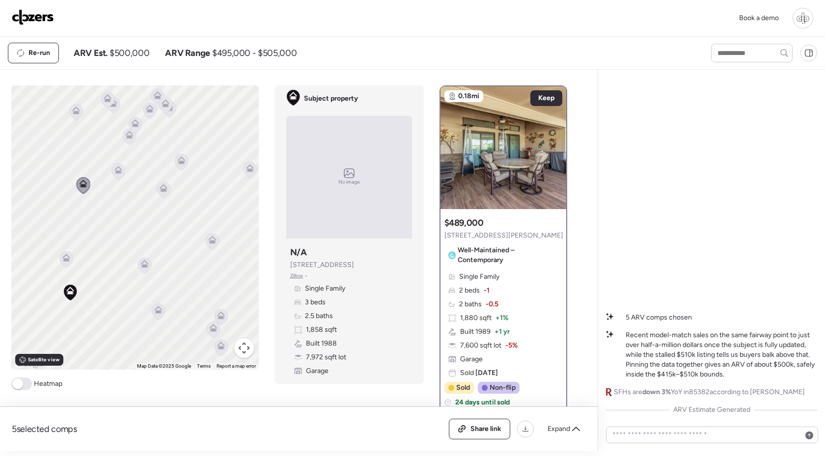
drag, startPoint x: 75, startPoint y: 238, endPoint x: 159, endPoint y: 155, distance: 118.0
click at [159, 155] on div "To activate drag with keyboard, press Alt + Enter. Once in keyboard drag state,…" at bounding box center [134, 227] width 247 height 284
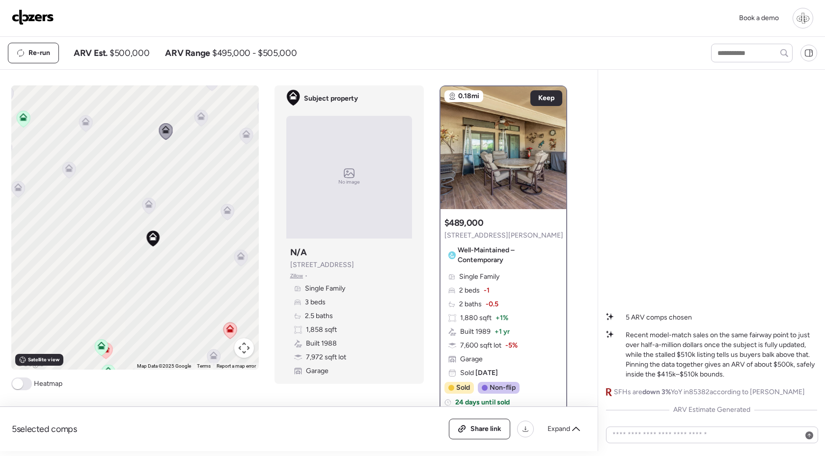
click at [153, 202] on icon at bounding box center [148, 206] width 13 height 16
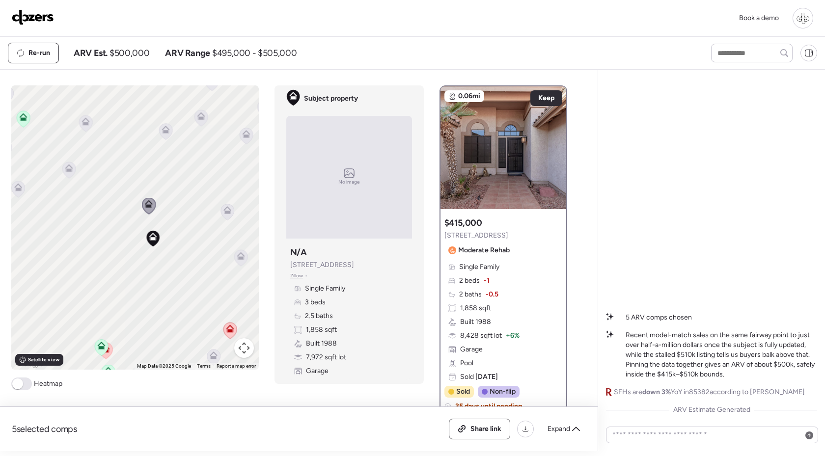
click at [69, 173] on icon at bounding box center [68, 170] width 13 height 16
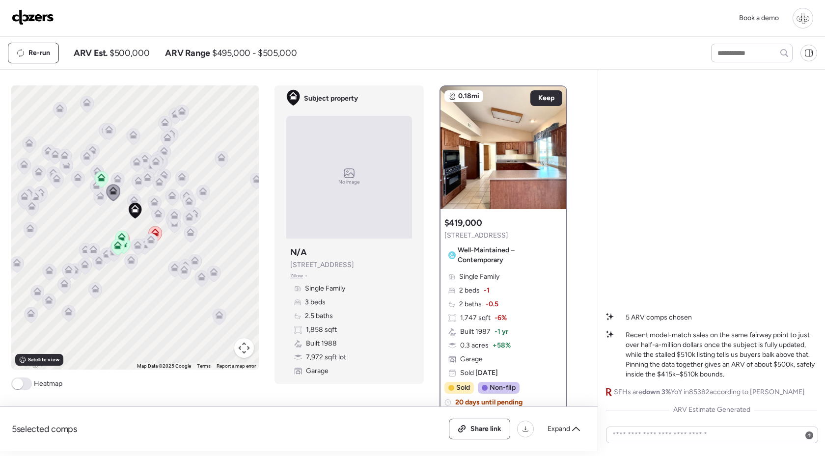
click at [165, 139] on icon at bounding box center [167, 139] width 6 height 3
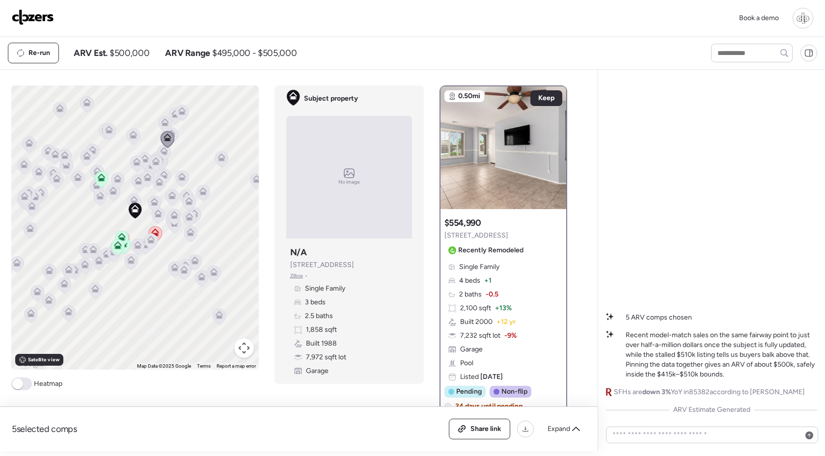
click at [179, 133] on div "To activate drag with keyboard, press Alt + Enter. Once in keyboard drag state,…" at bounding box center [134, 227] width 247 height 284
click at [163, 121] on icon at bounding box center [165, 122] width 8 height 8
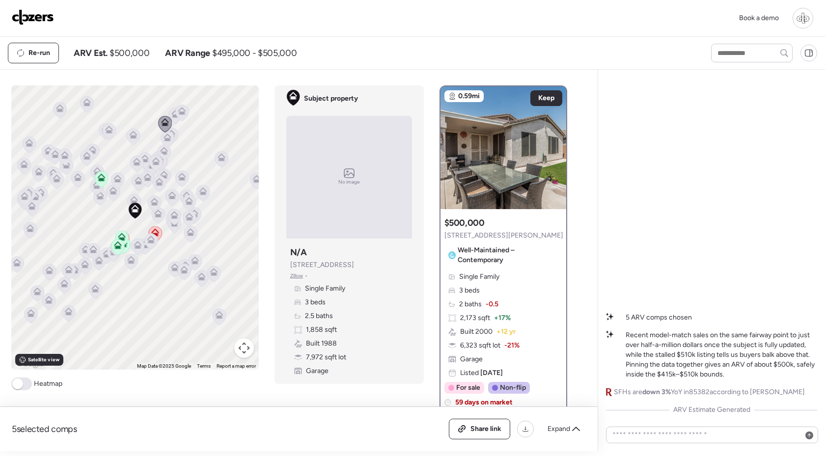
click at [131, 128] on div "To activate drag with keyboard, press Alt + Enter. Once in keyboard drag state,…" at bounding box center [134, 227] width 247 height 284
click at [132, 135] on icon at bounding box center [133, 135] width 8 height 8
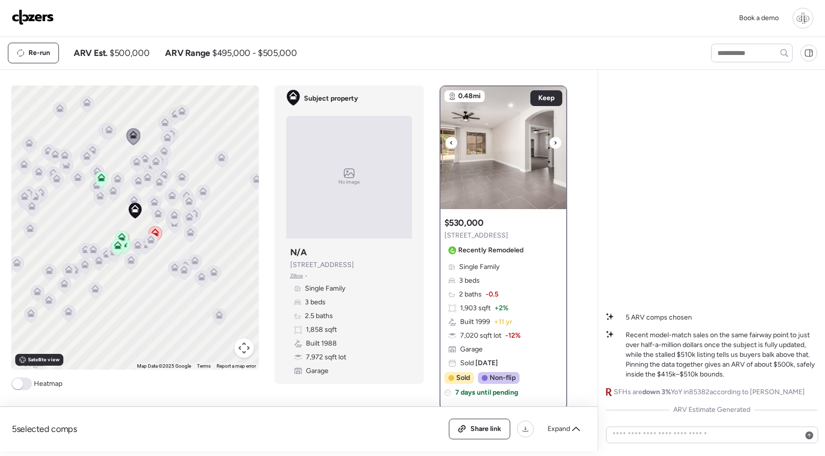
click at [553, 139] on icon at bounding box center [555, 143] width 4 height 12
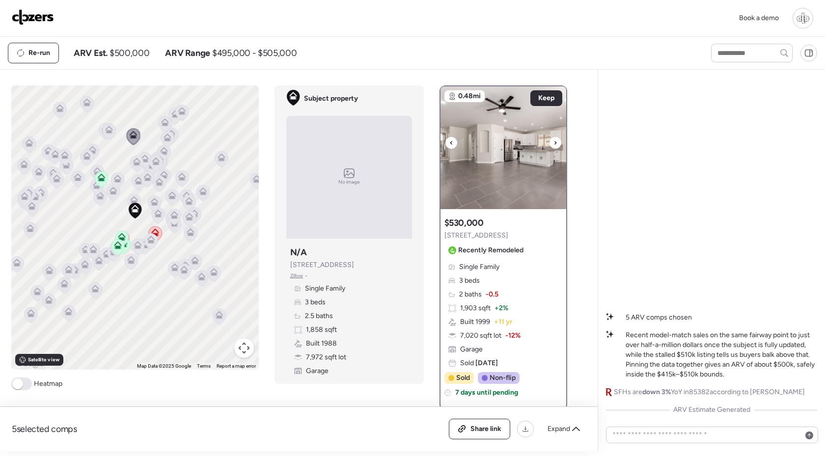
click at [554, 141] on icon at bounding box center [555, 142] width 2 height 3
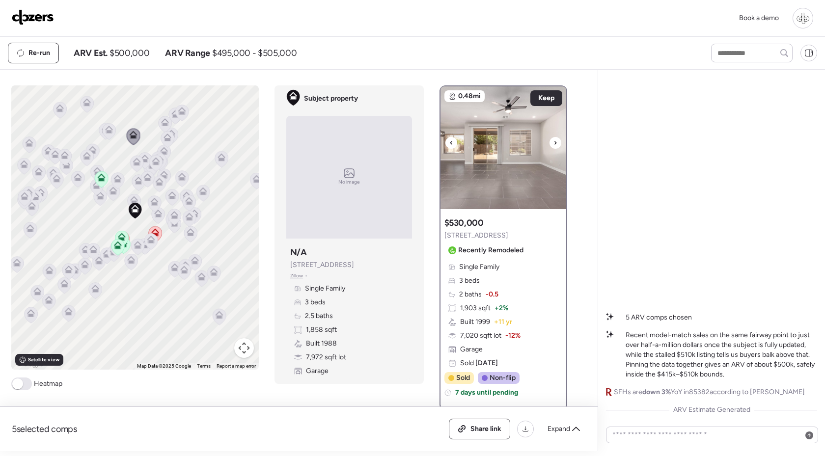
click at [555, 143] on icon at bounding box center [555, 143] width 4 height 12
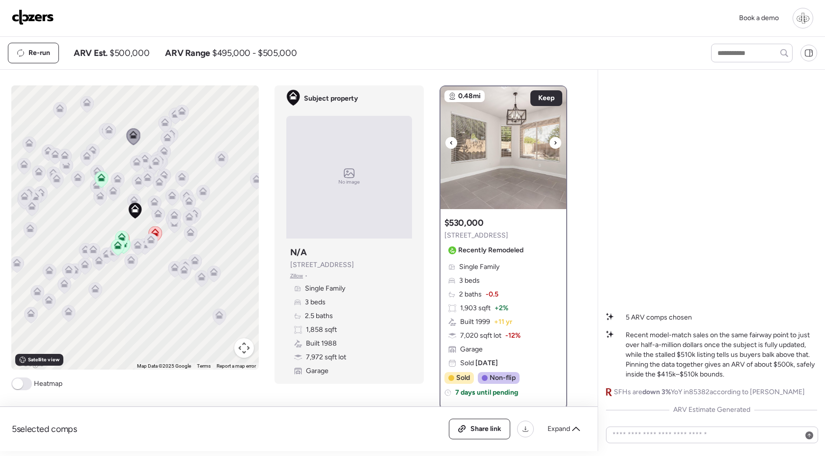
click at [555, 143] on icon at bounding box center [555, 143] width 4 height 12
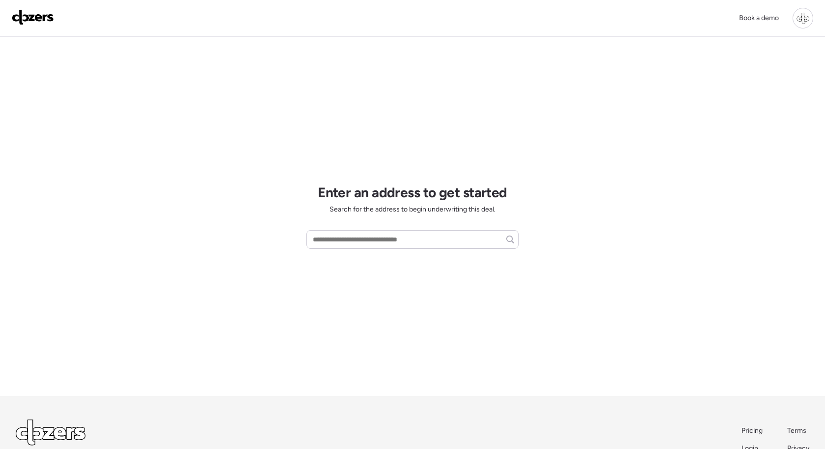
click at [811, 19] on div at bounding box center [802, 18] width 21 height 21
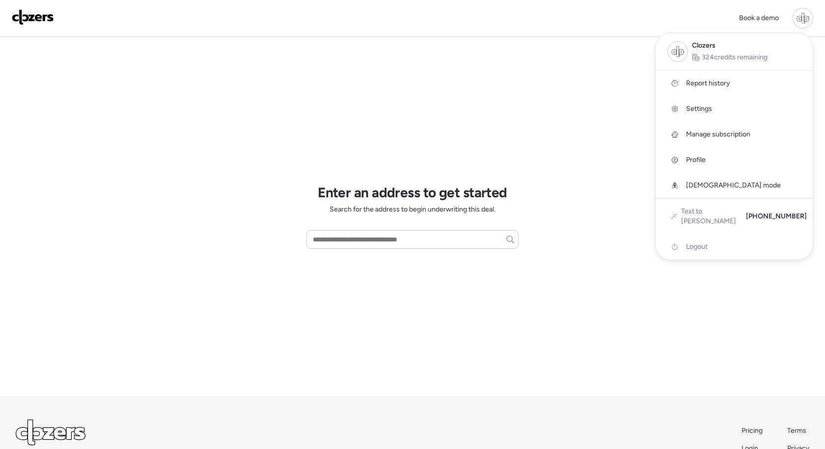
click at [708, 181] on span "God mode" at bounding box center [733, 186] width 95 height 10
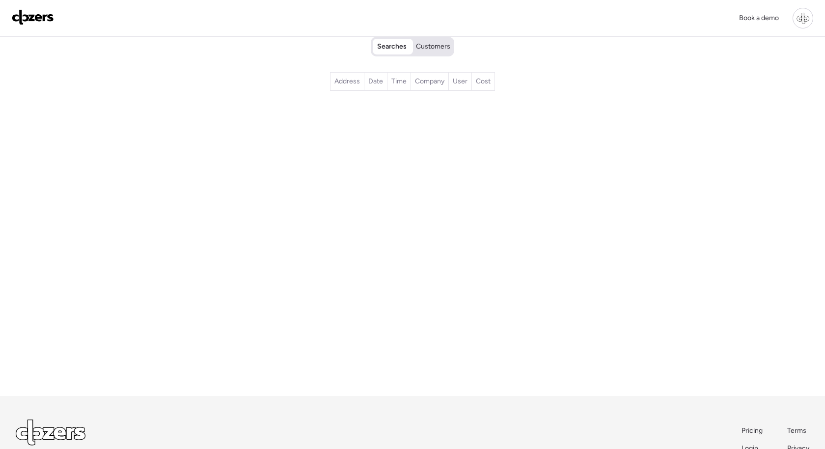
click at [442, 49] on span "Customers" at bounding box center [433, 47] width 34 height 10
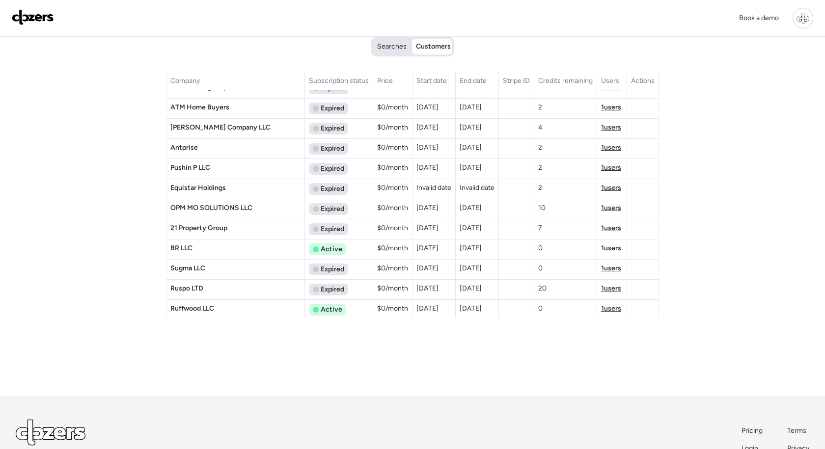
scroll to position [1733, 0]
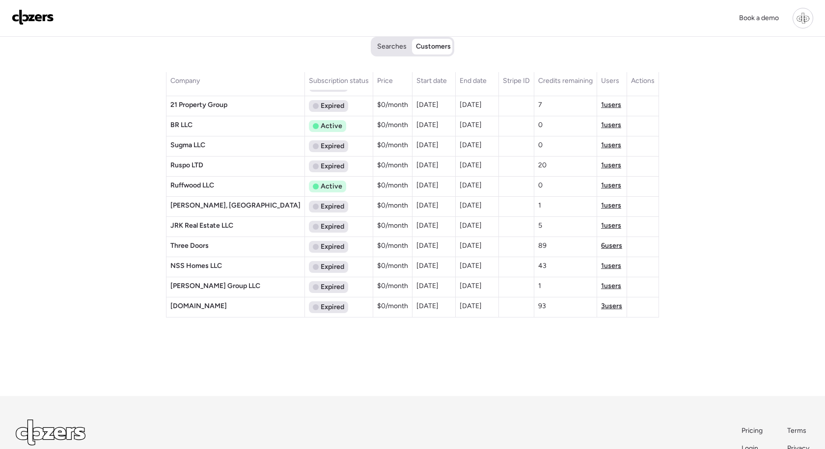
click at [210, 308] on span "[DOMAIN_NAME]" at bounding box center [198, 306] width 56 height 8
click at [321, 309] on span "Expired" at bounding box center [333, 307] width 24 height 10
click at [607, 309] on span "3 users" at bounding box center [611, 306] width 21 height 8
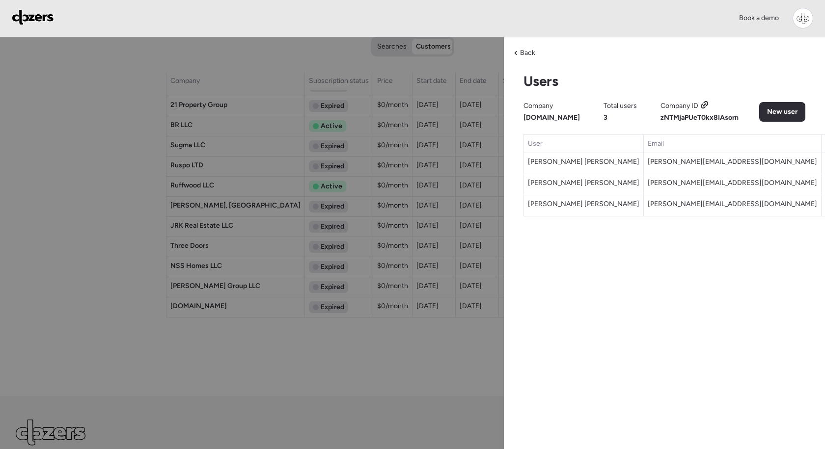
click at [672, 267] on div "Back Users Company Doughopkins.com Total users 3 Company ID zNTMjaPUeT0kx8IAsor…" at bounding box center [664, 277] width 321 height 480
click at [519, 50] on div "Back" at bounding box center [524, 53] width 33 height 16
